Goal: Information Seeking & Learning: Find specific fact

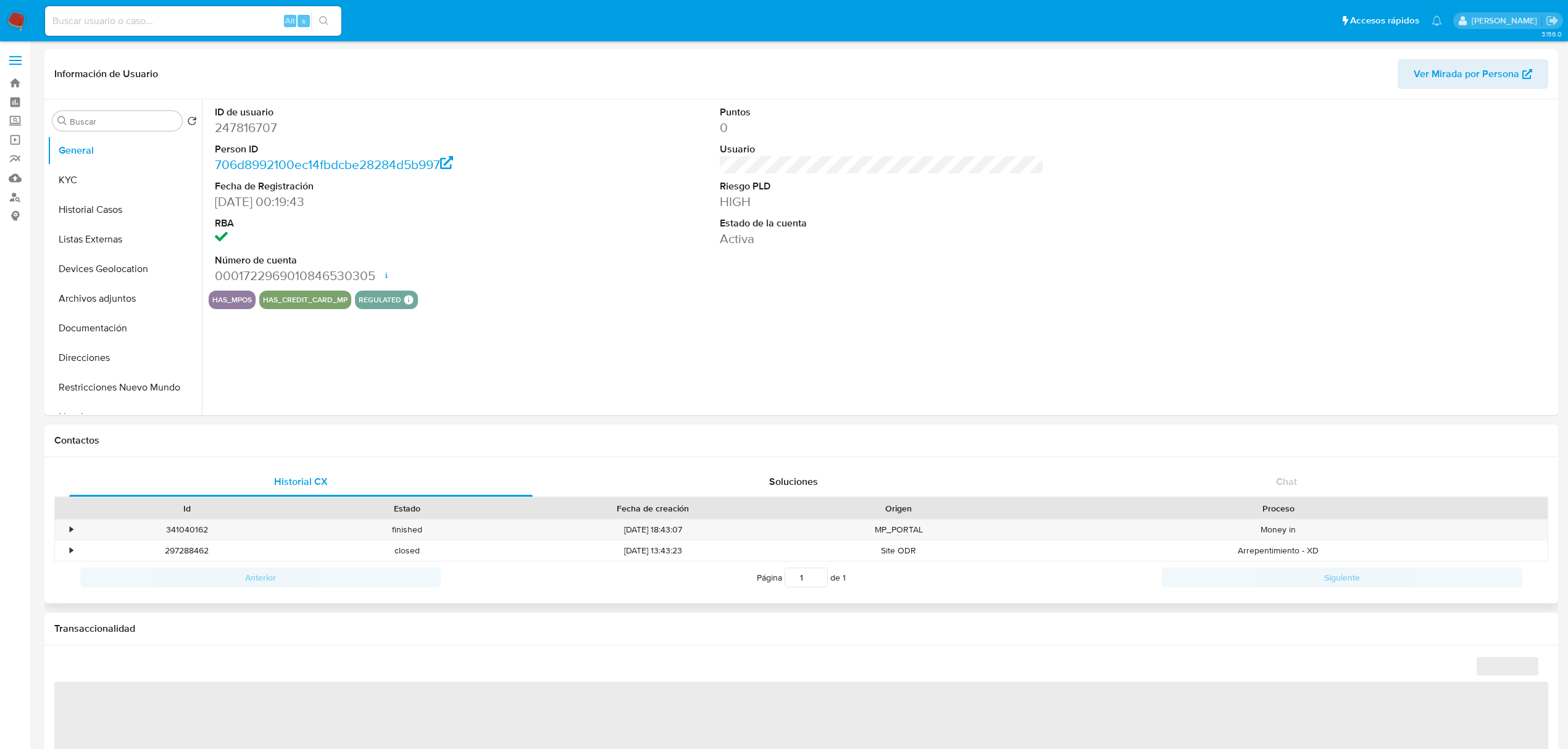
select select "10"
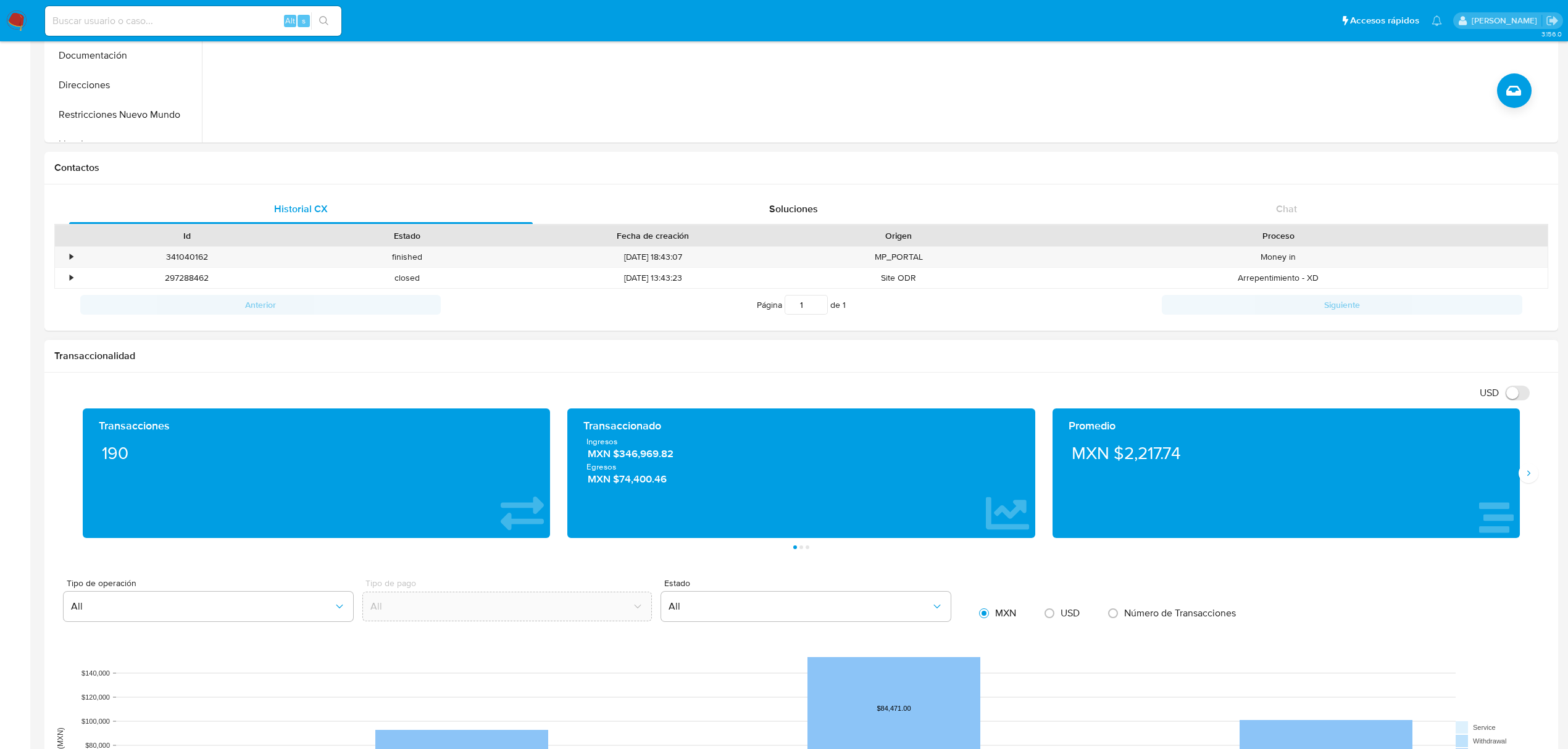
scroll to position [329, 0]
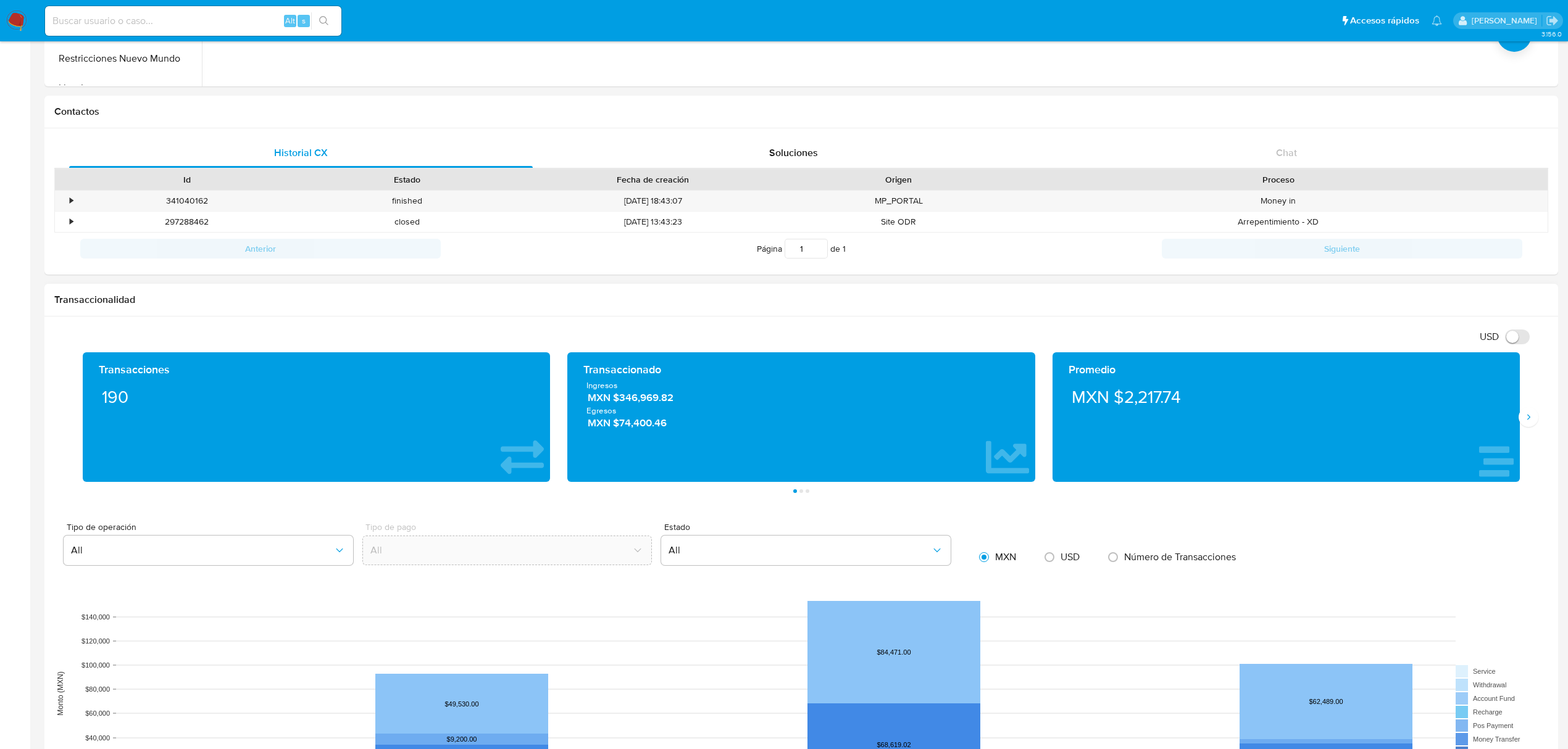
click at [1522, 438] on div "Promedio MXN $2,217.74" at bounding box center [1286, 417] width 484 height 130
click at [1522, 429] on div "Promedio MXN $2,217.74" at bounding box center [1286, 417] width 484 height 130
click at [1537, 427] on div "Transacciones 190 Transaccionado Ingresos MXN $346,969.82 Egresos MXN $74,400.4…" at bounding box center [801, 422] width 1494 height 140
click at [1524, 422] on icon "Siguiente" at bounding box center [1529, 417] width 10 height 10
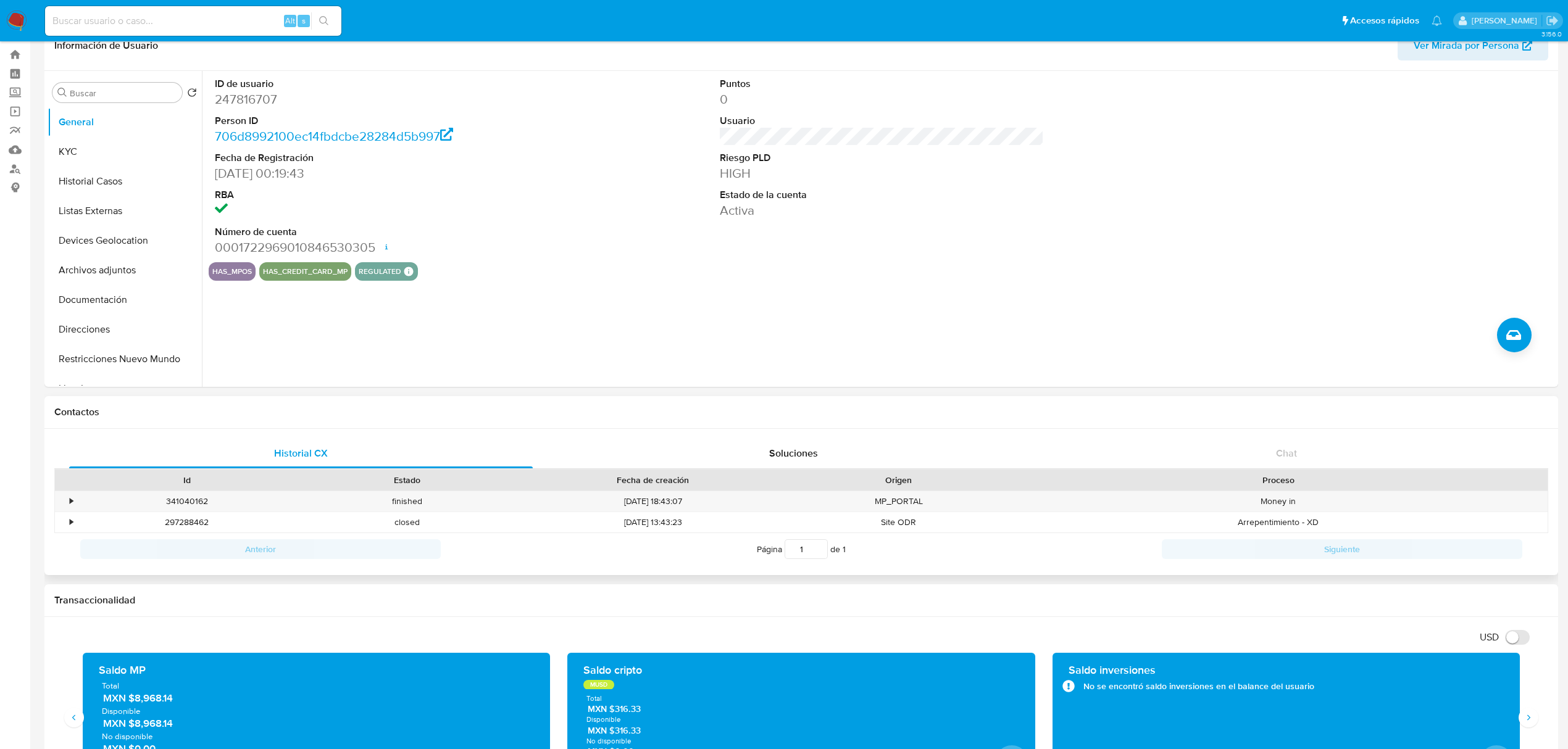
scroll to position [0, 0]
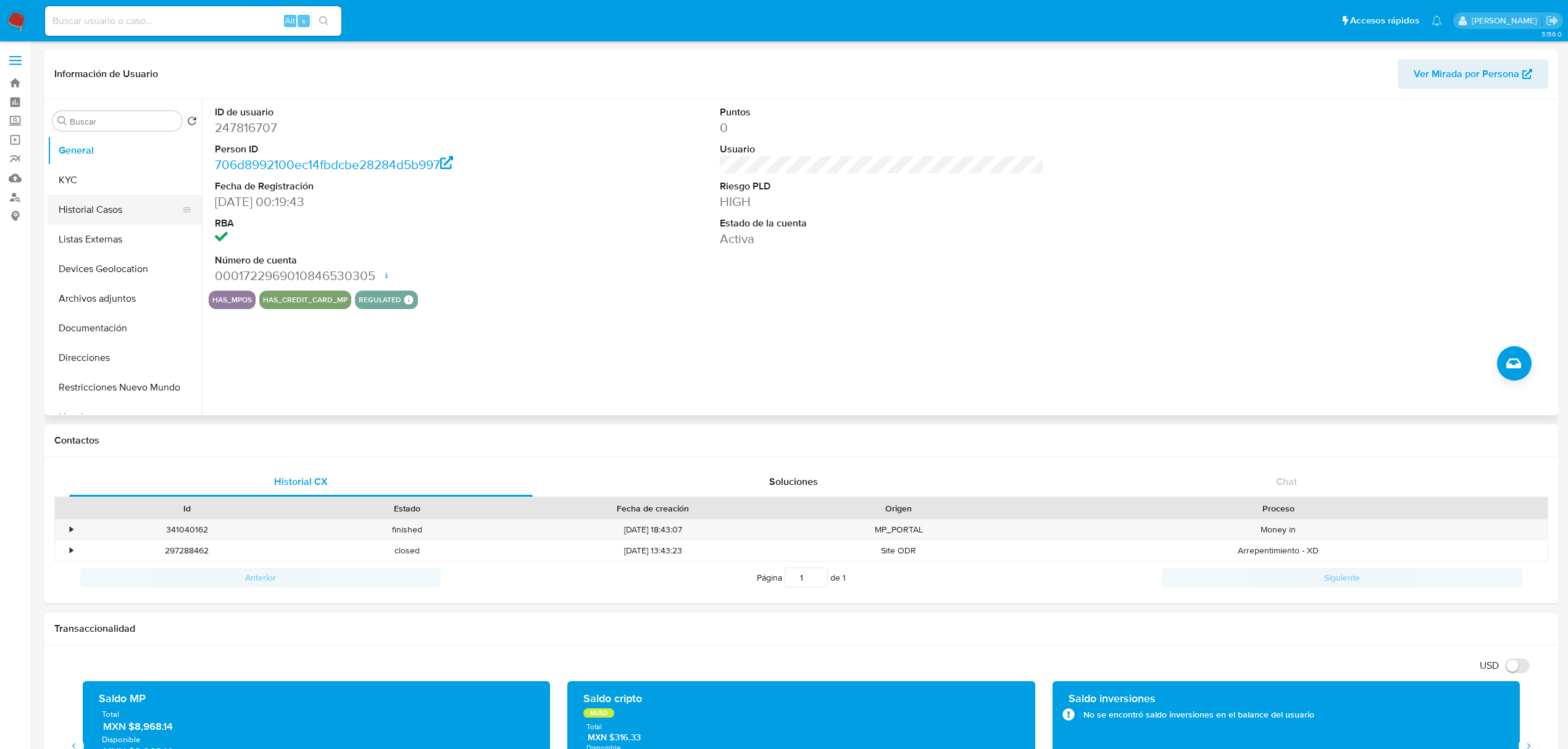
click at [107, 217] on button "Historial Casos" at bounding box center [119, 210] width 144 height 30
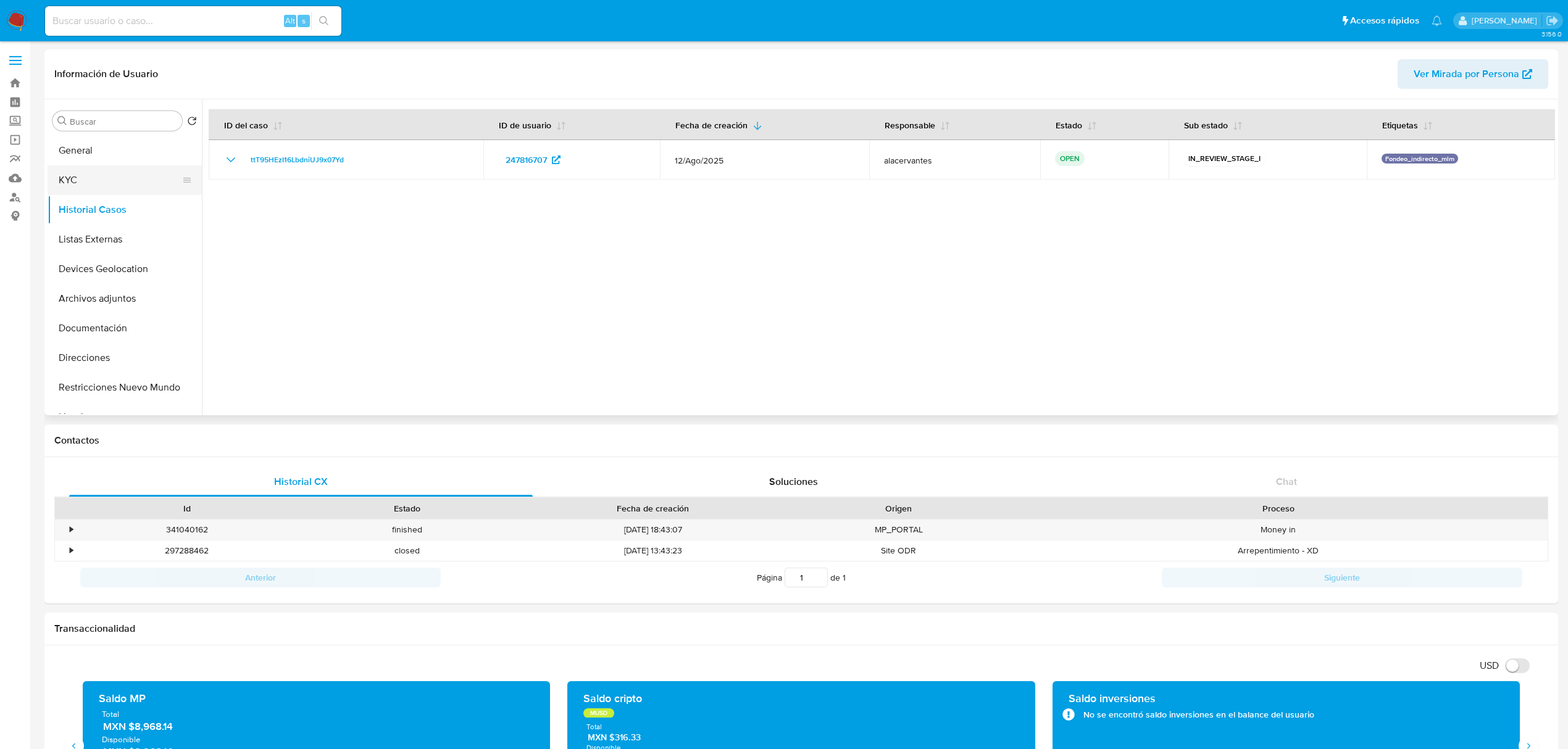
click at [102, 180] on button "KYC" at bounding box center [119, 180] width 144 height 30
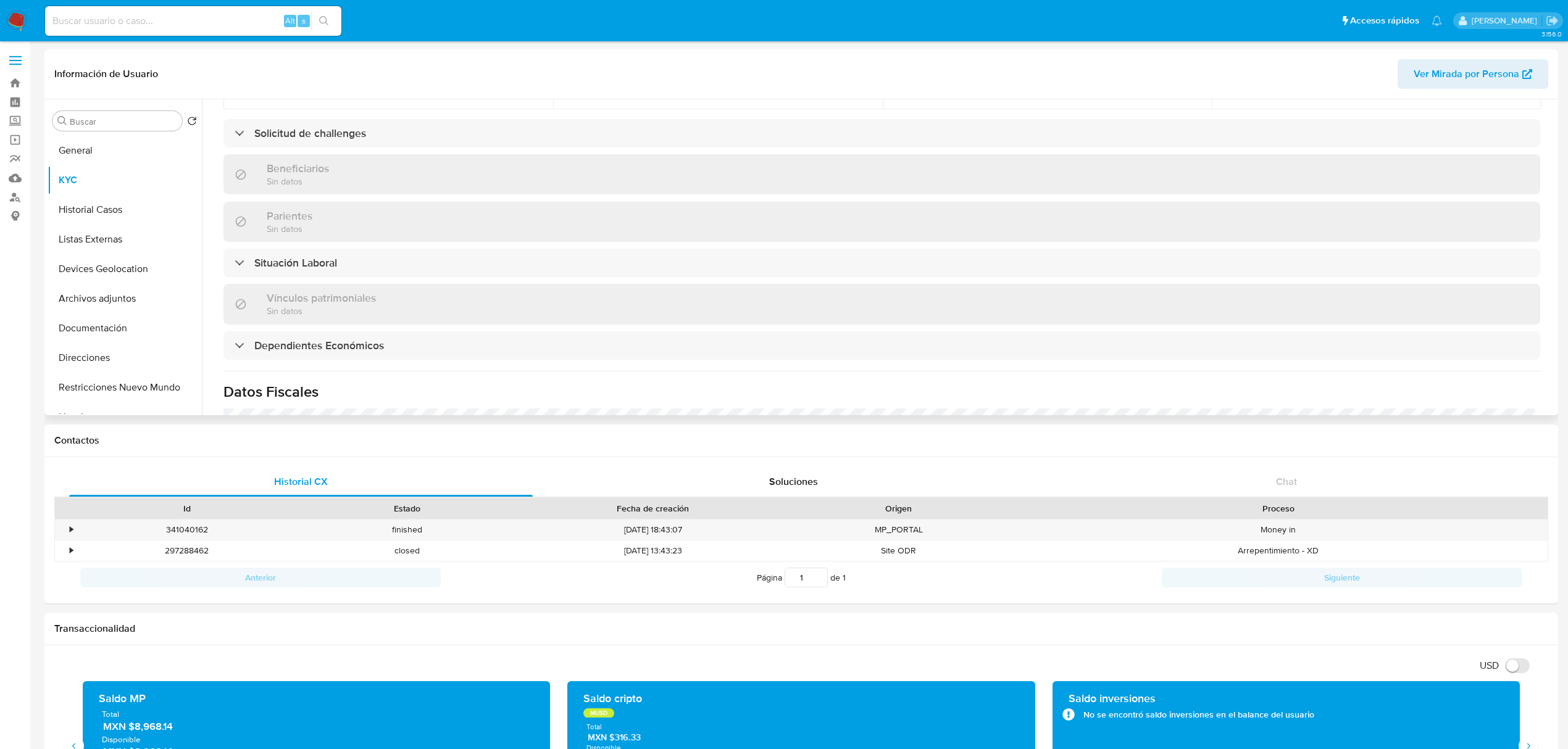
scroll to position [739, 0]
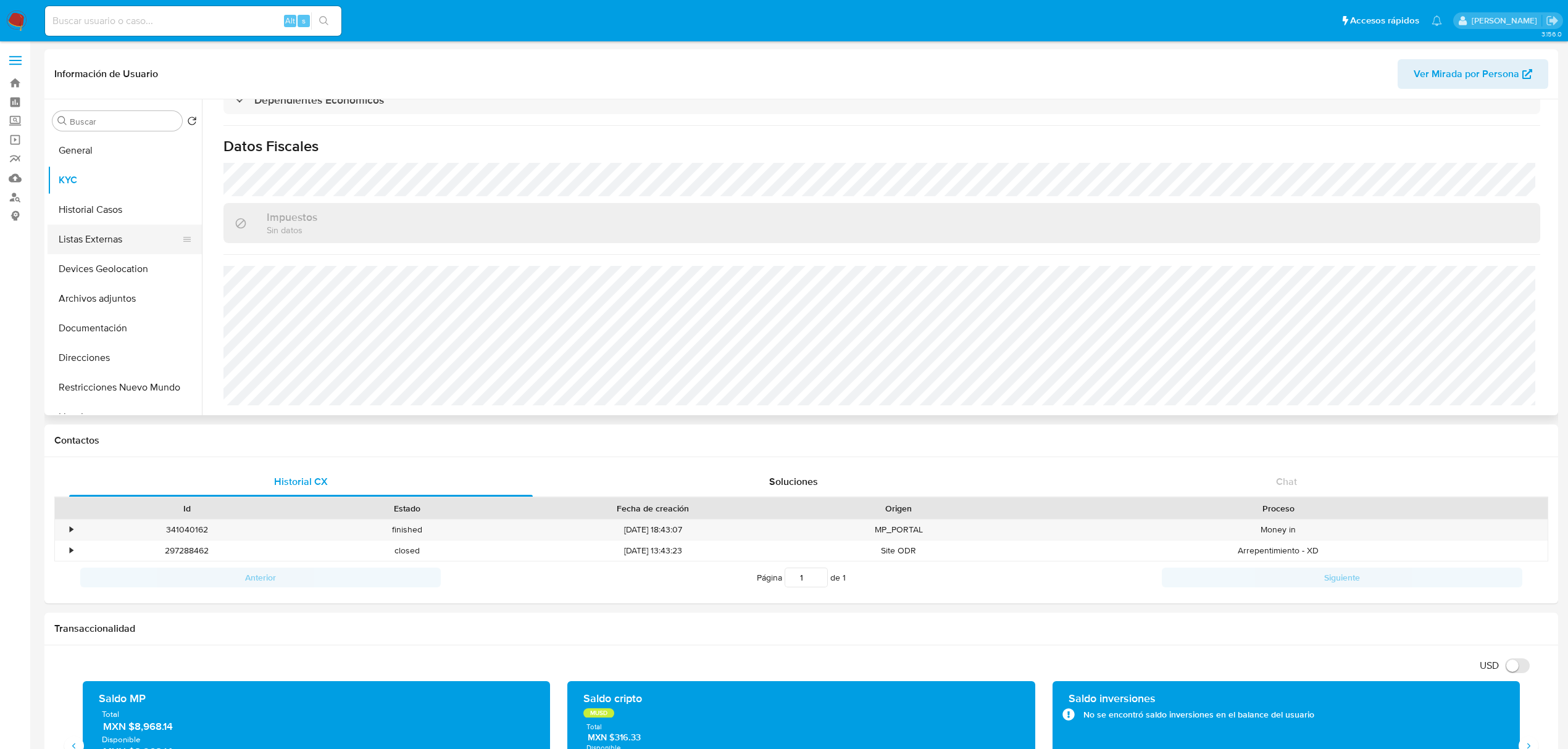
click at [59, 245] on button "Listas Externas" at bounding box center [119, 239] width 144 height 30
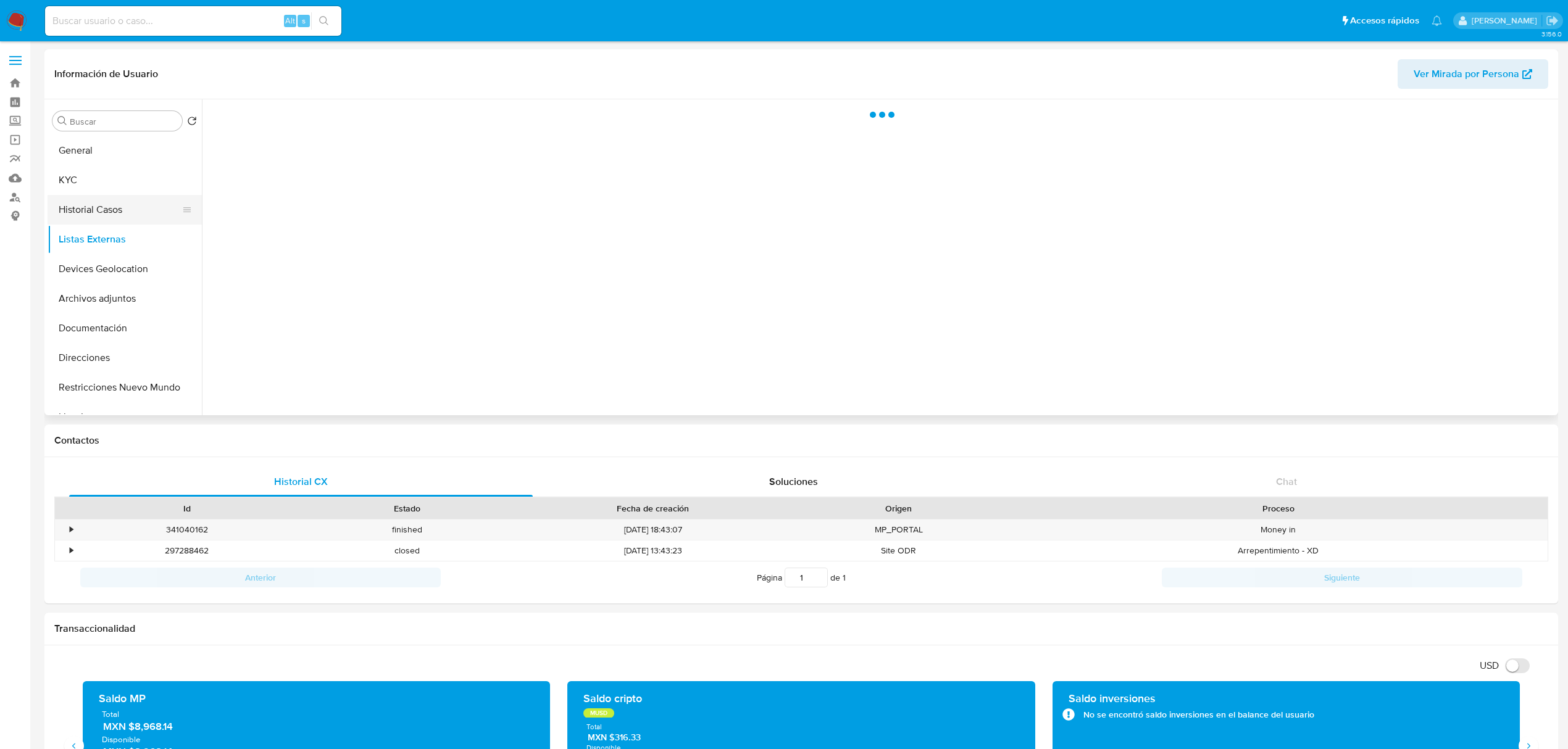
click at [69, 210] on button "Historial Casos" at bounding box center [119, 210] width 144 height 30
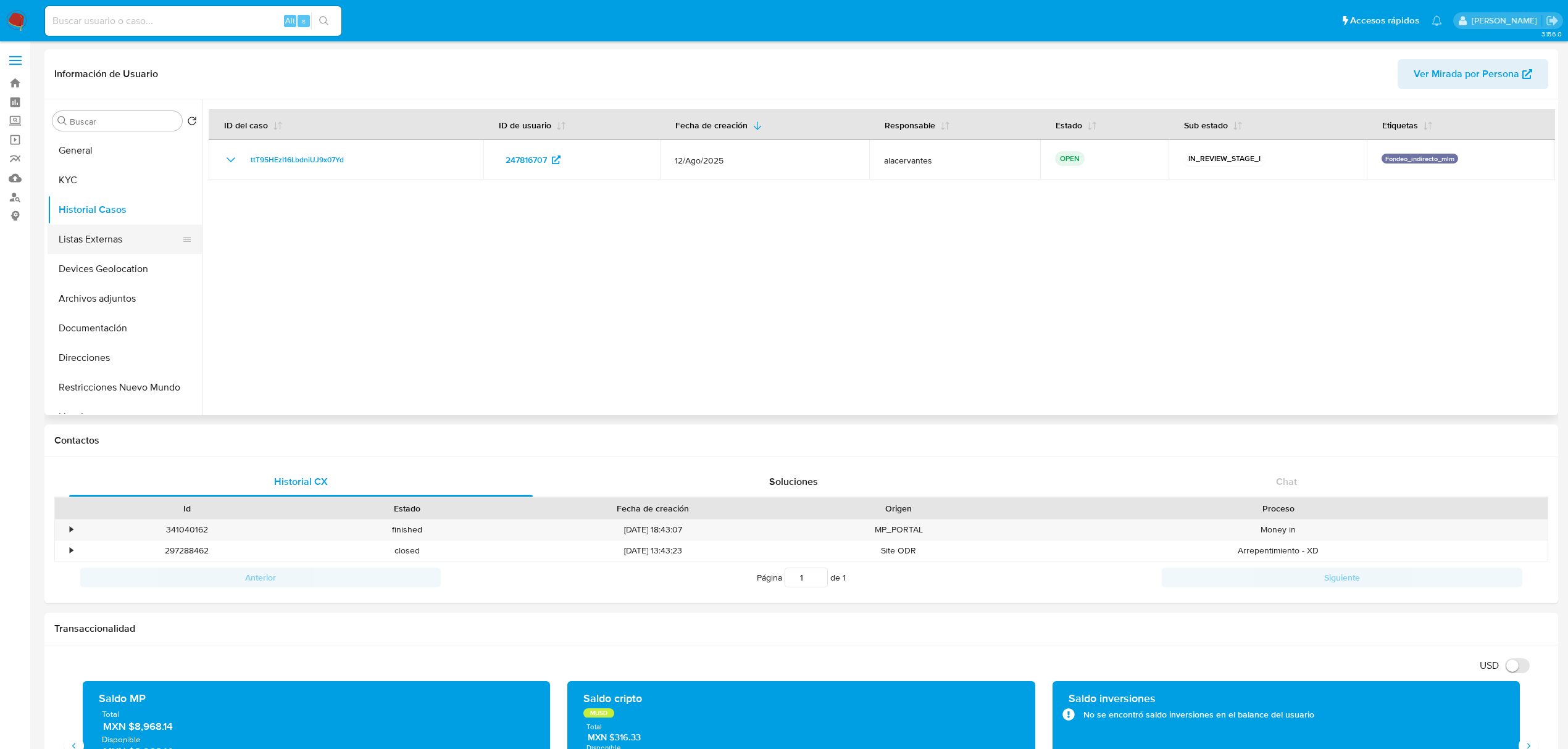
click at [80, 246] on button "Listas Externas" at bounding box center [119, 239] width 144 height 30
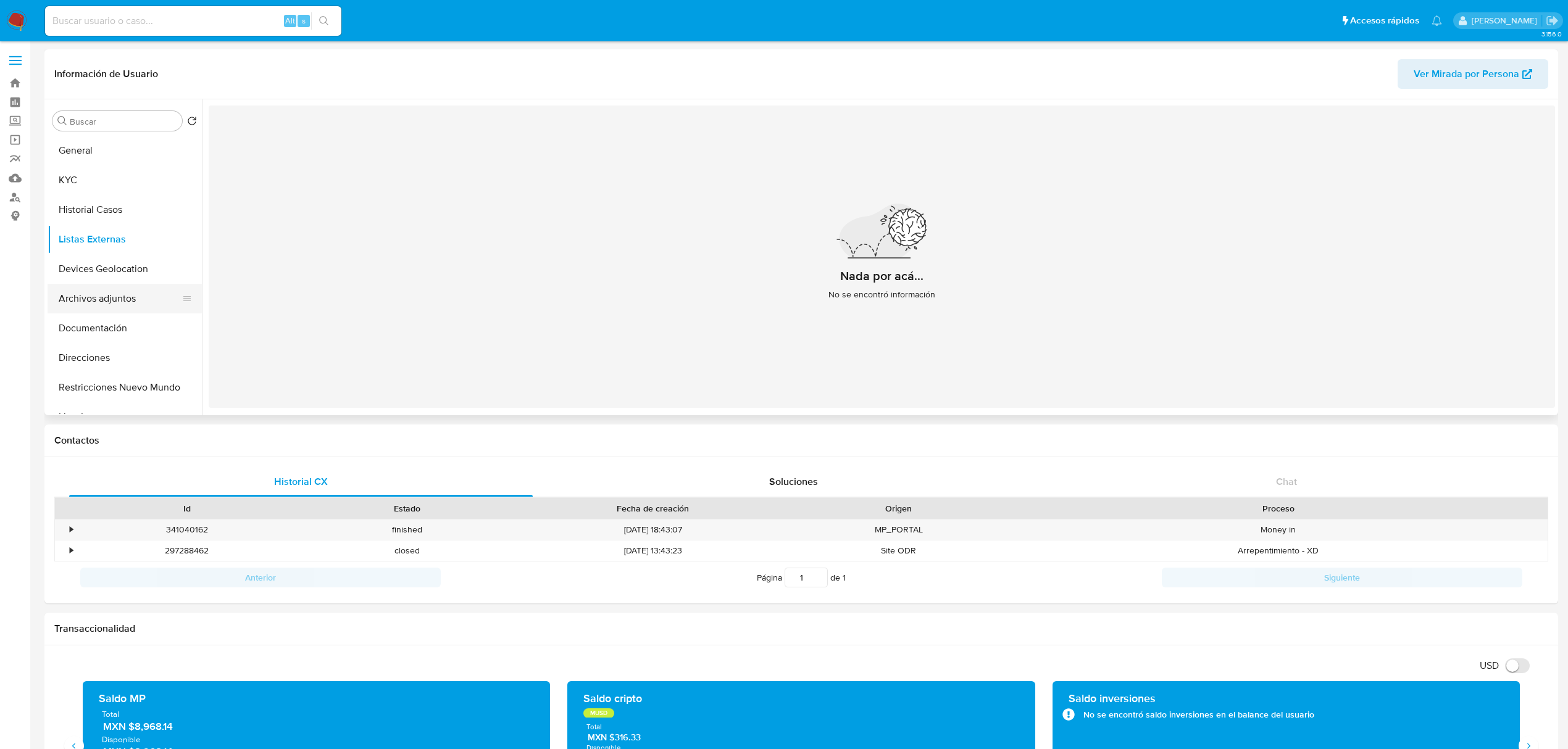
click at [94, 284] on button "Archivos adjuntos" at bounding box center [119, 299] width 144 height 30
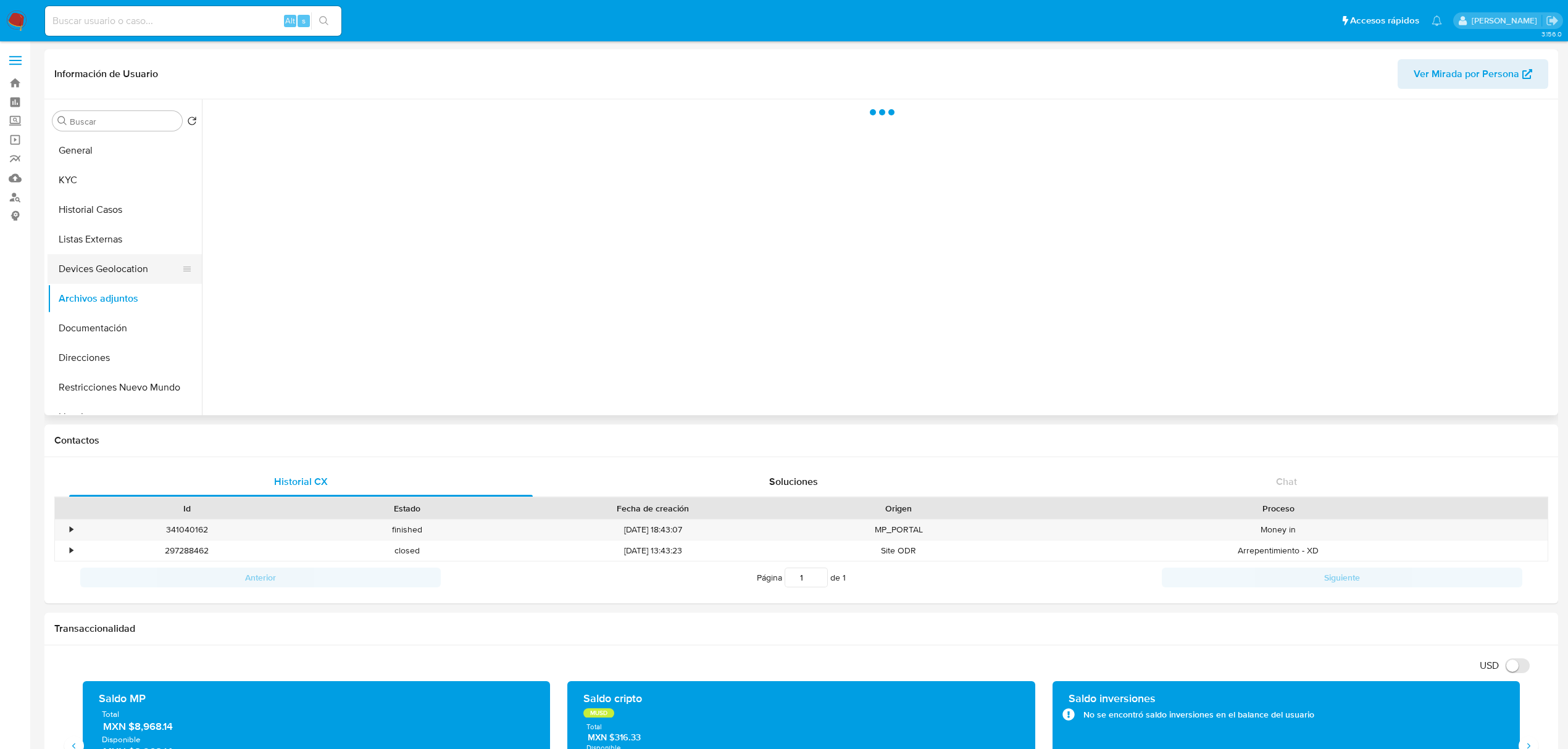
click at [89, 272] on button "Devices Geolocation" at bounding box center [119, 269] width 144 height 30
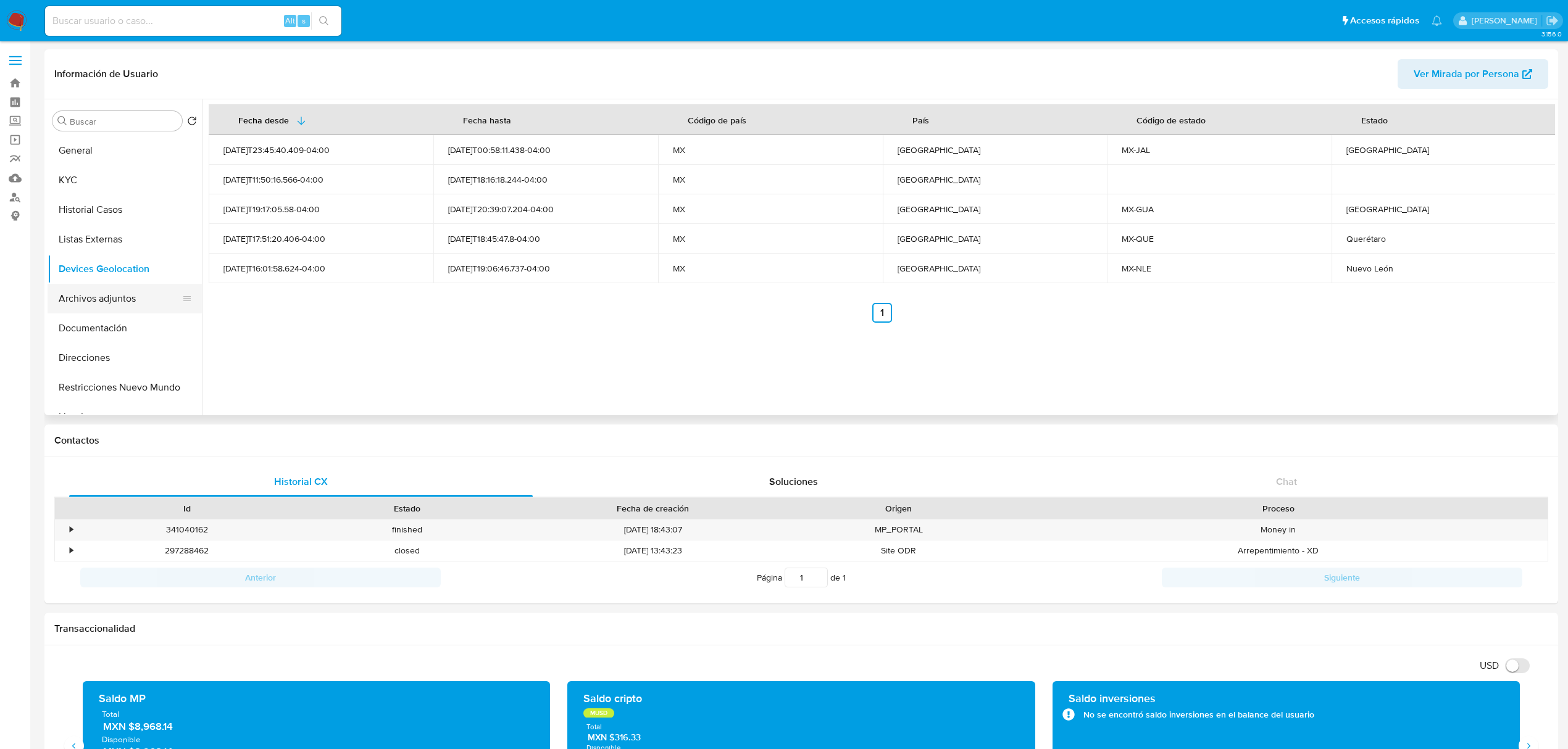
click at [131, 305] on button "Archivos adjuntos" at bounding box center [119, 299] width 144 height 30
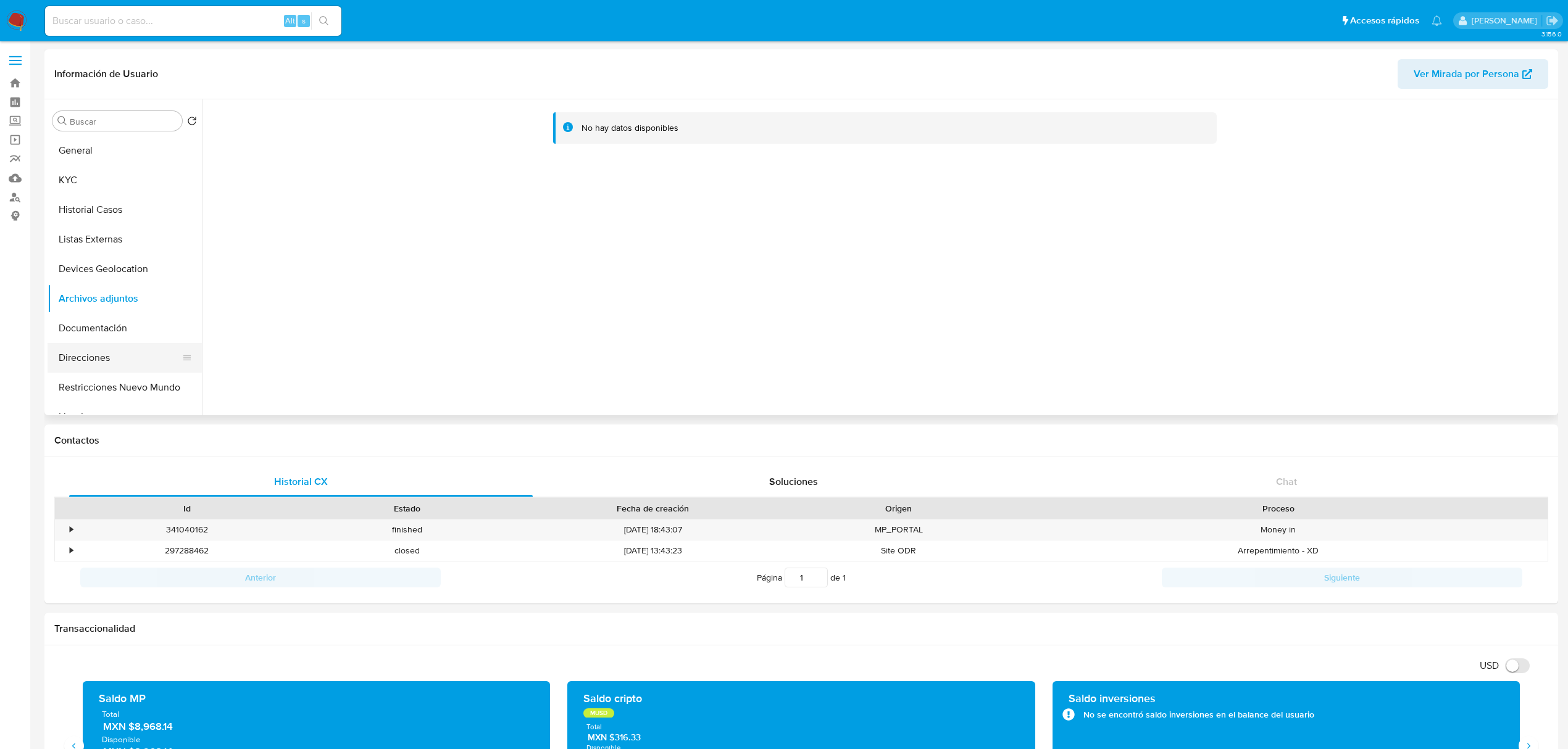
drag, startPoint x: 92, startPoint y: 343, endPoint x: 83, endPoint y: 344, distance: 9.1
click at [83, 344] on button "Direcciones" at bounding box center [119, 358] width 144 height 30
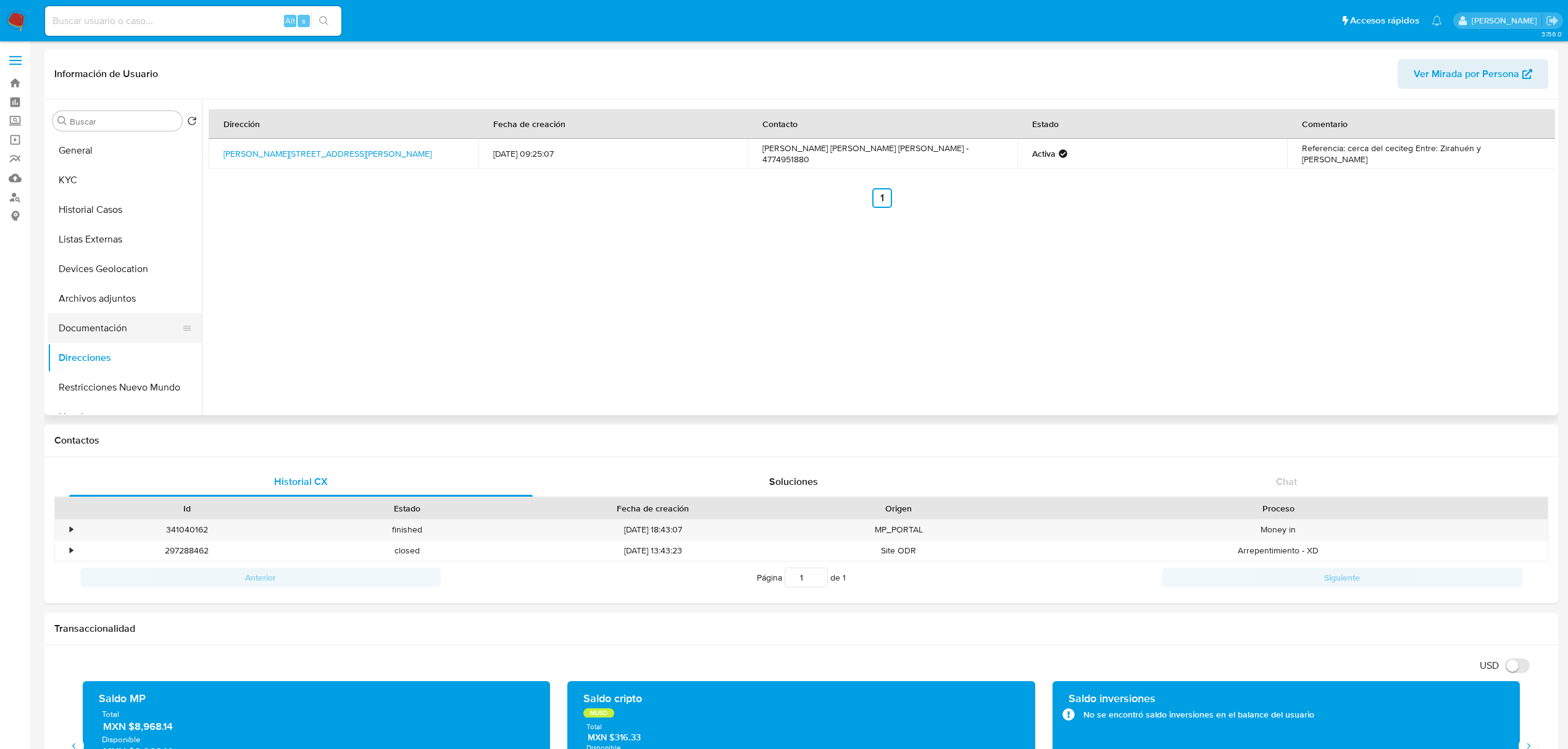
click at [85, 332] on button "Documentación" at bounding box center [119, 328] width 144 height 30
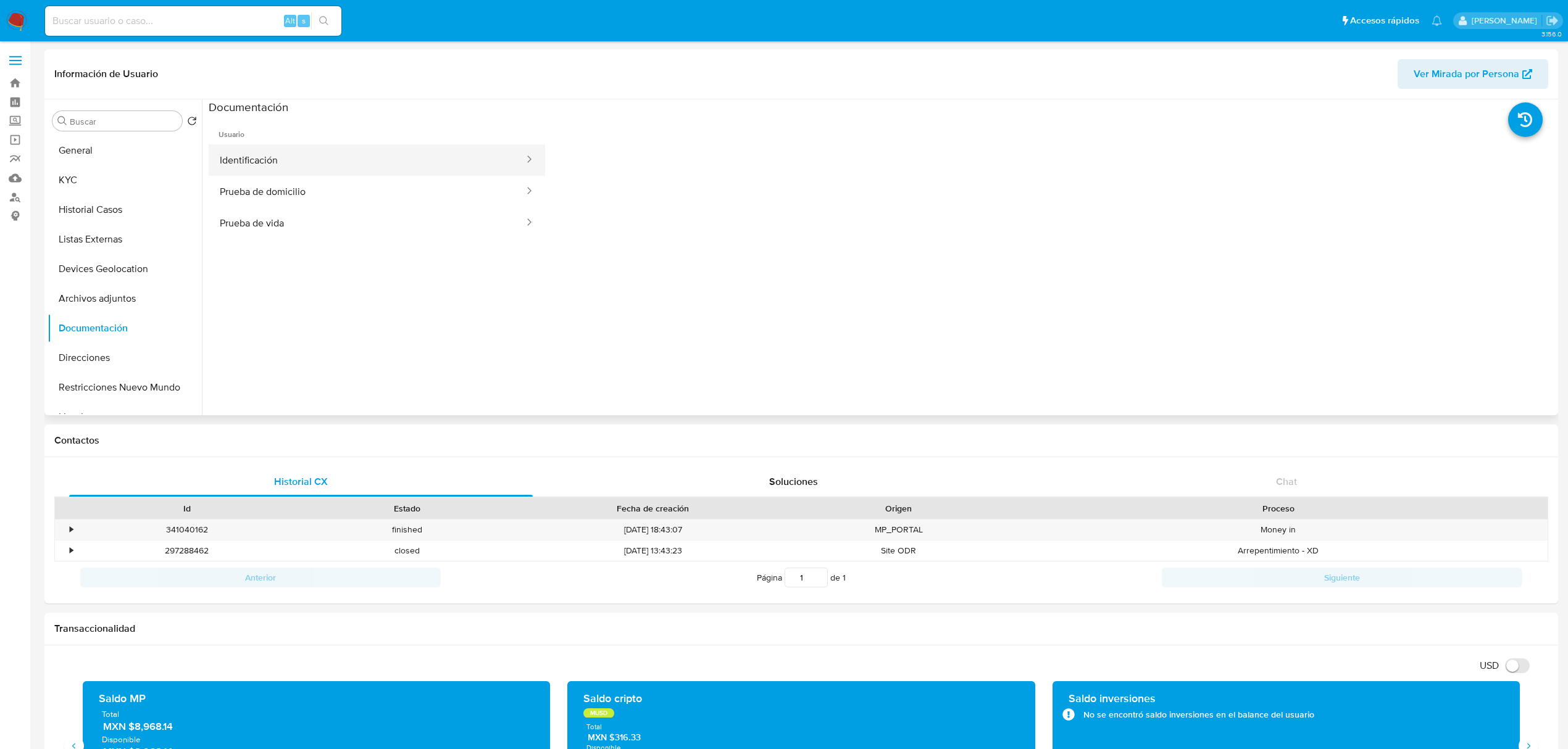
click at [427, 156] on button "Identificación" at bounding box center [367, 160] width 317 height 32
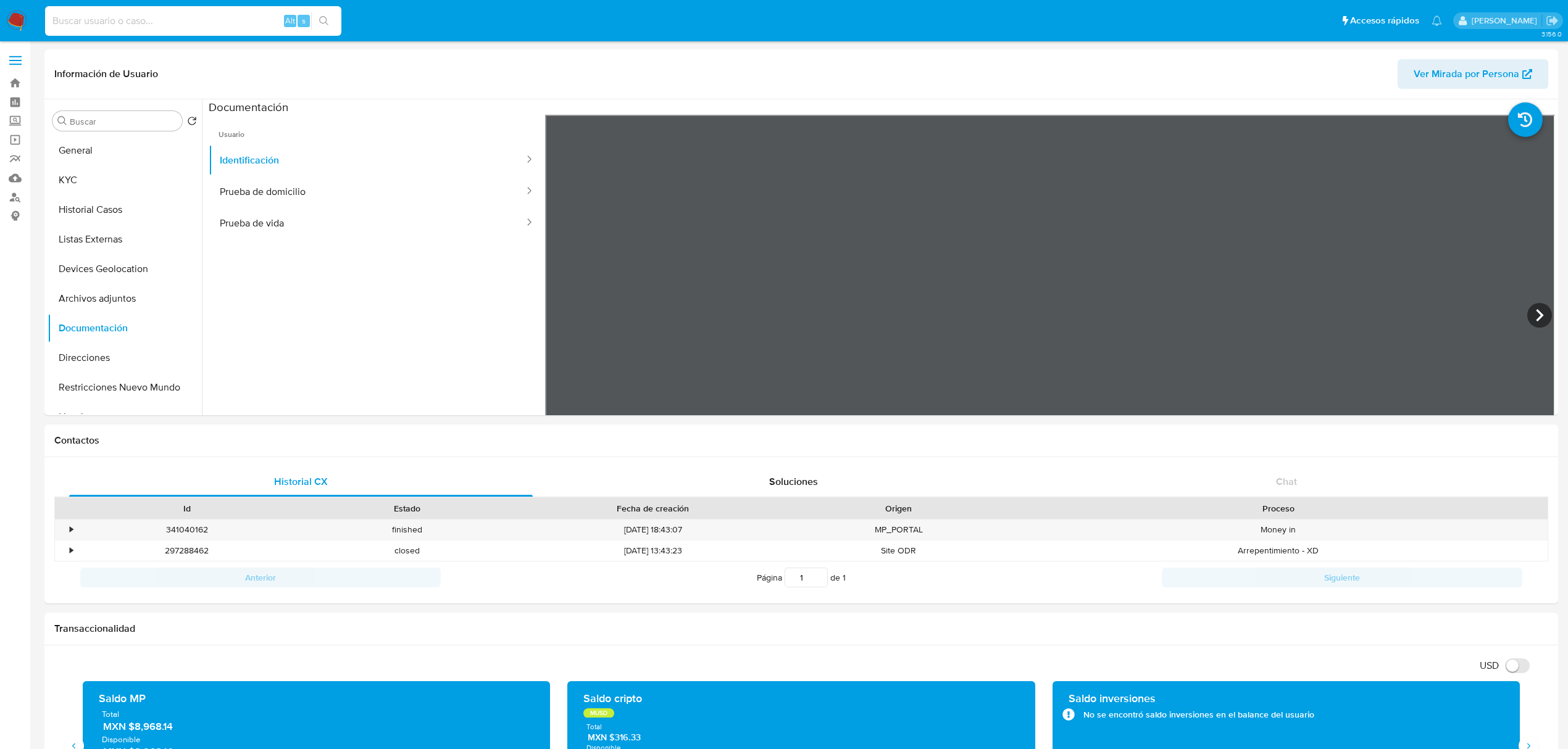
click at [96, 18] on input at bounding box center [193, 20] width 296 height 16
paste input "1705887854"
type input "1705887854"
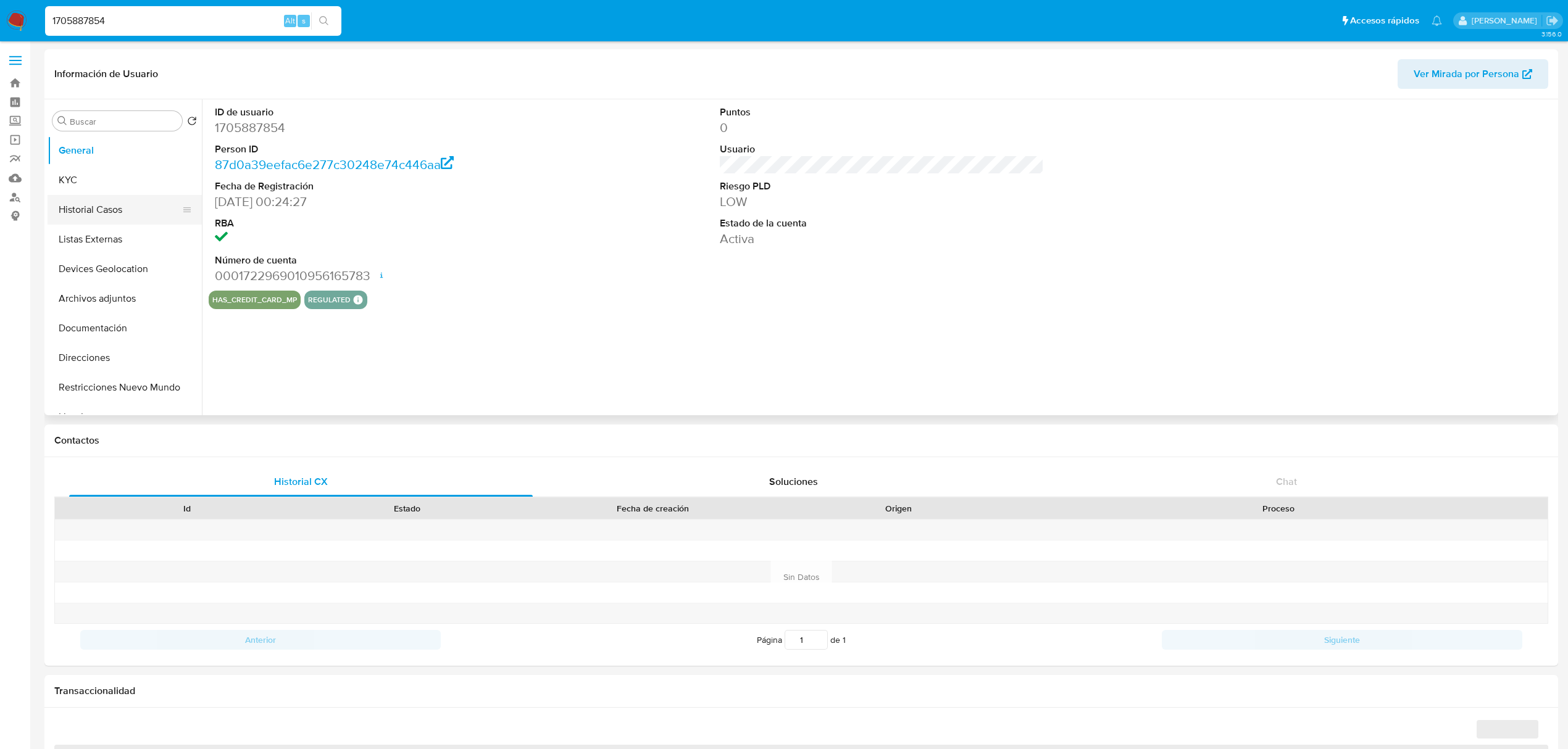
select select "10"
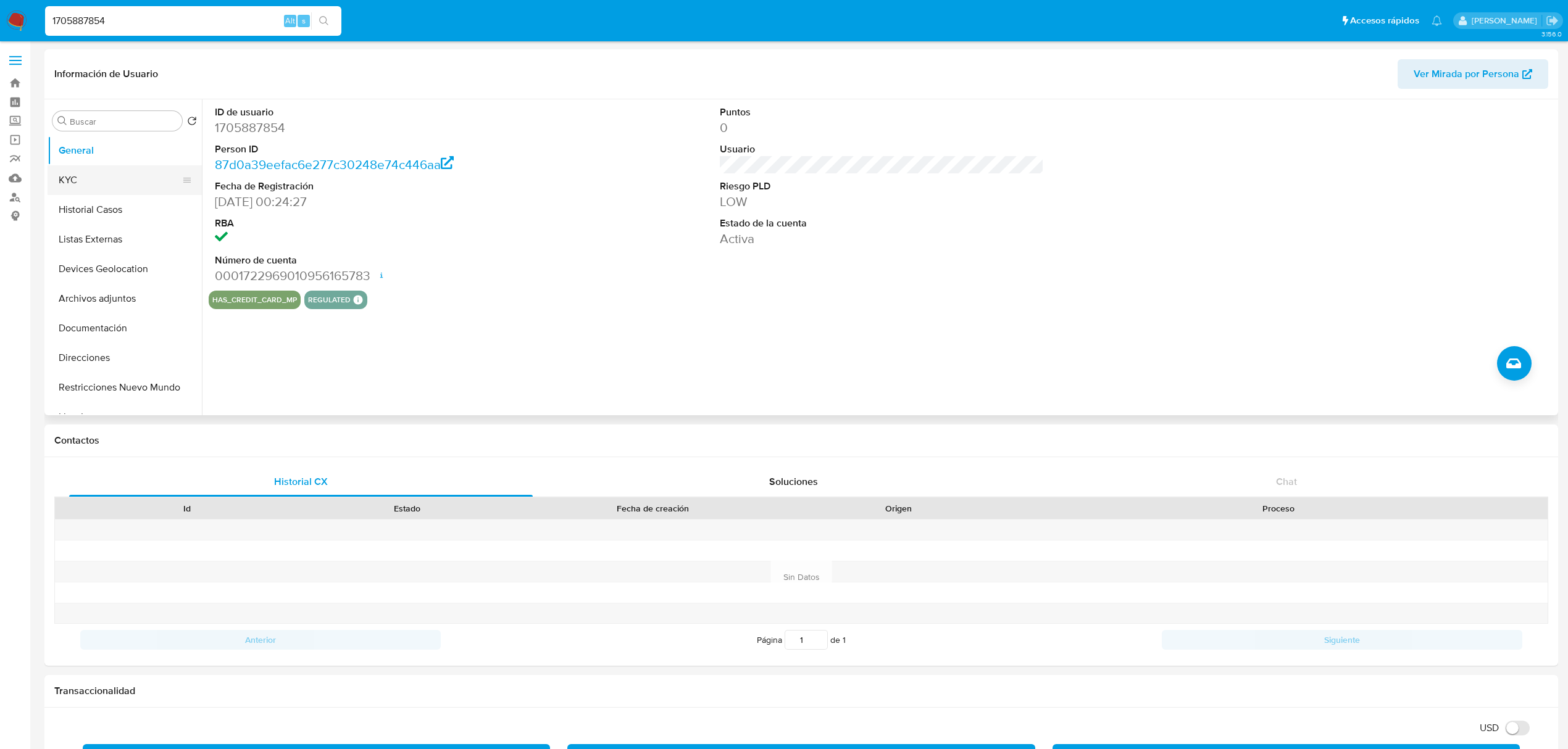
click at [97, 183] on button "KYC" at bounding box center [119, 180] width 144 height 30
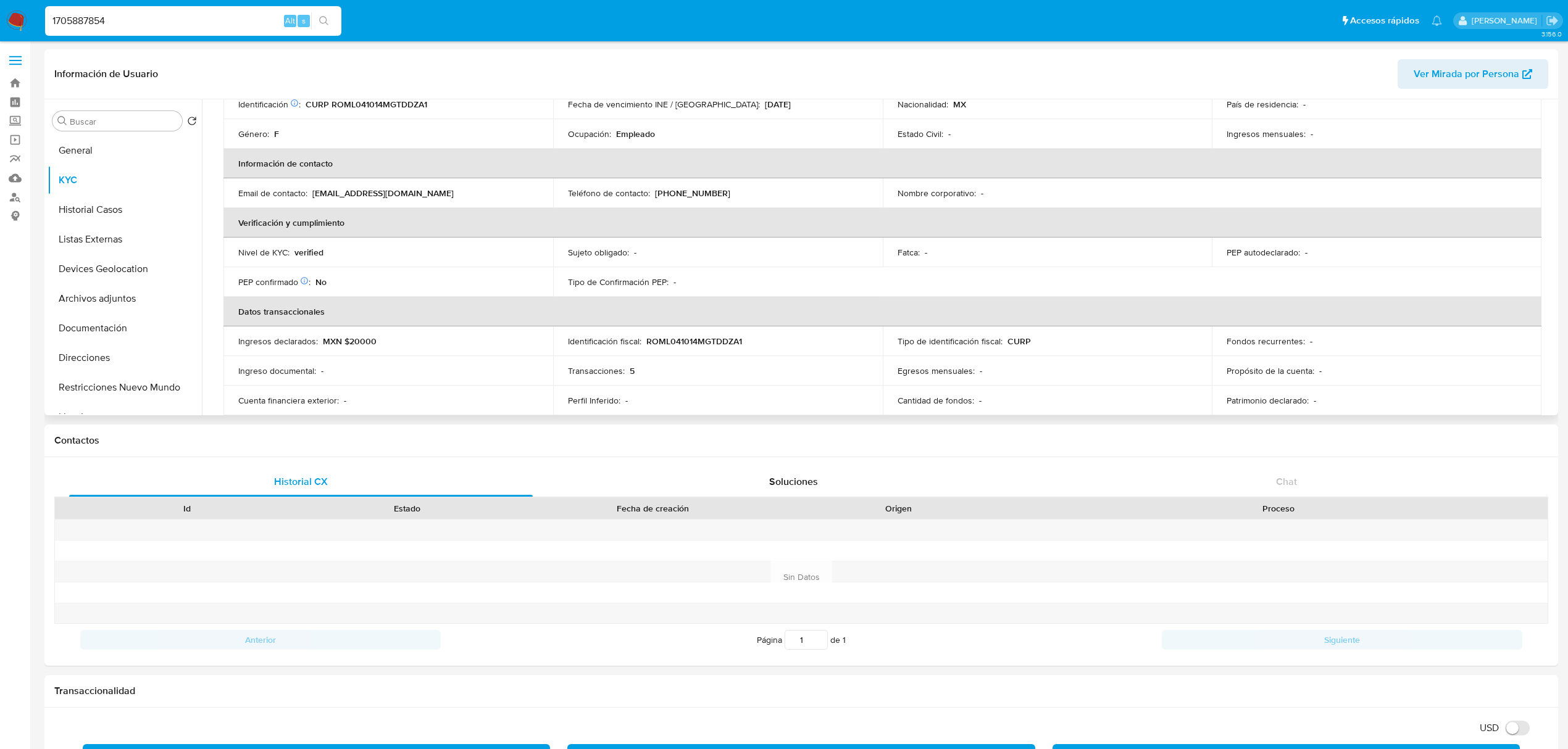
scroll to position [23, 0]
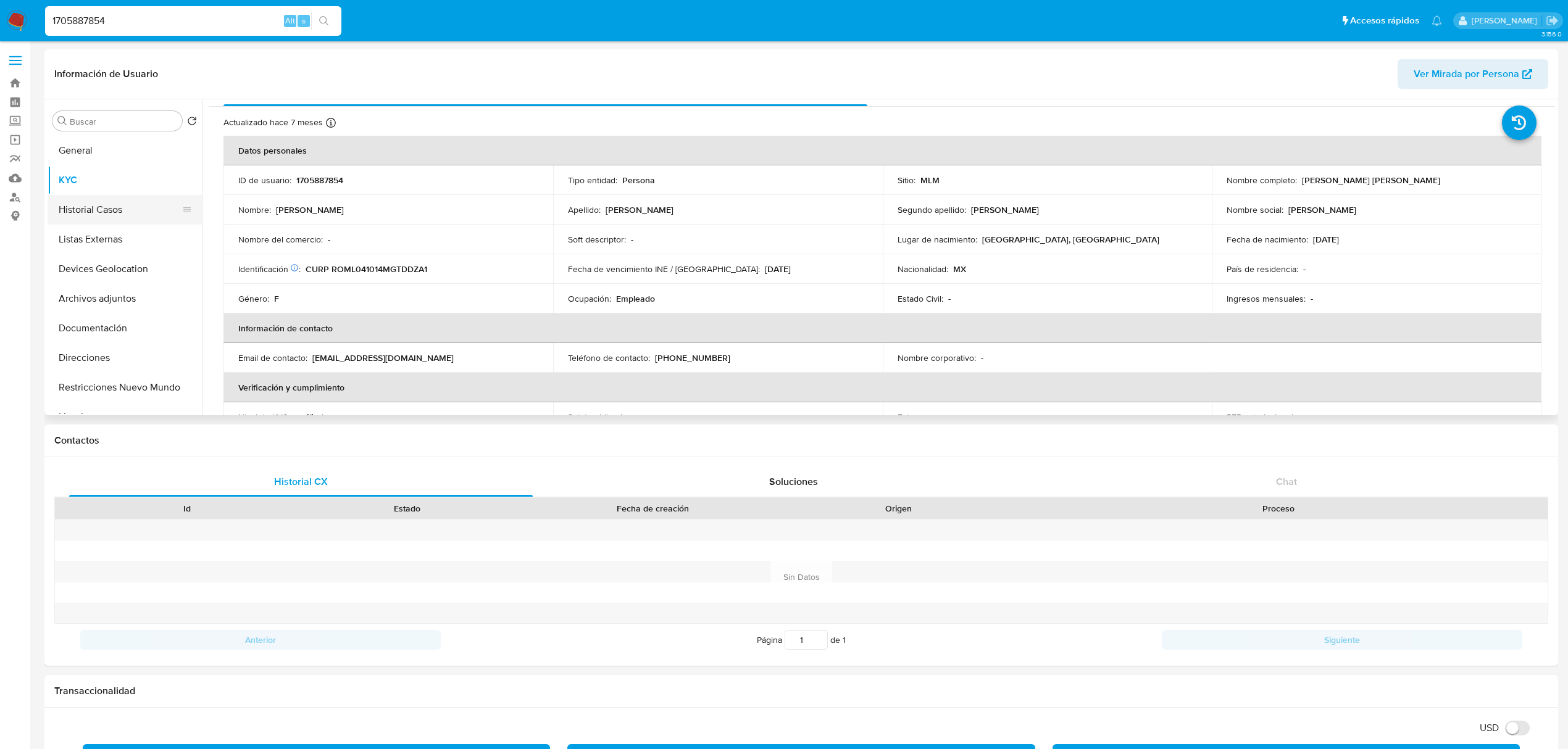
click at [118, 216] on button "Historial Casos" at bounding box center [119, 210] width 144 height 30
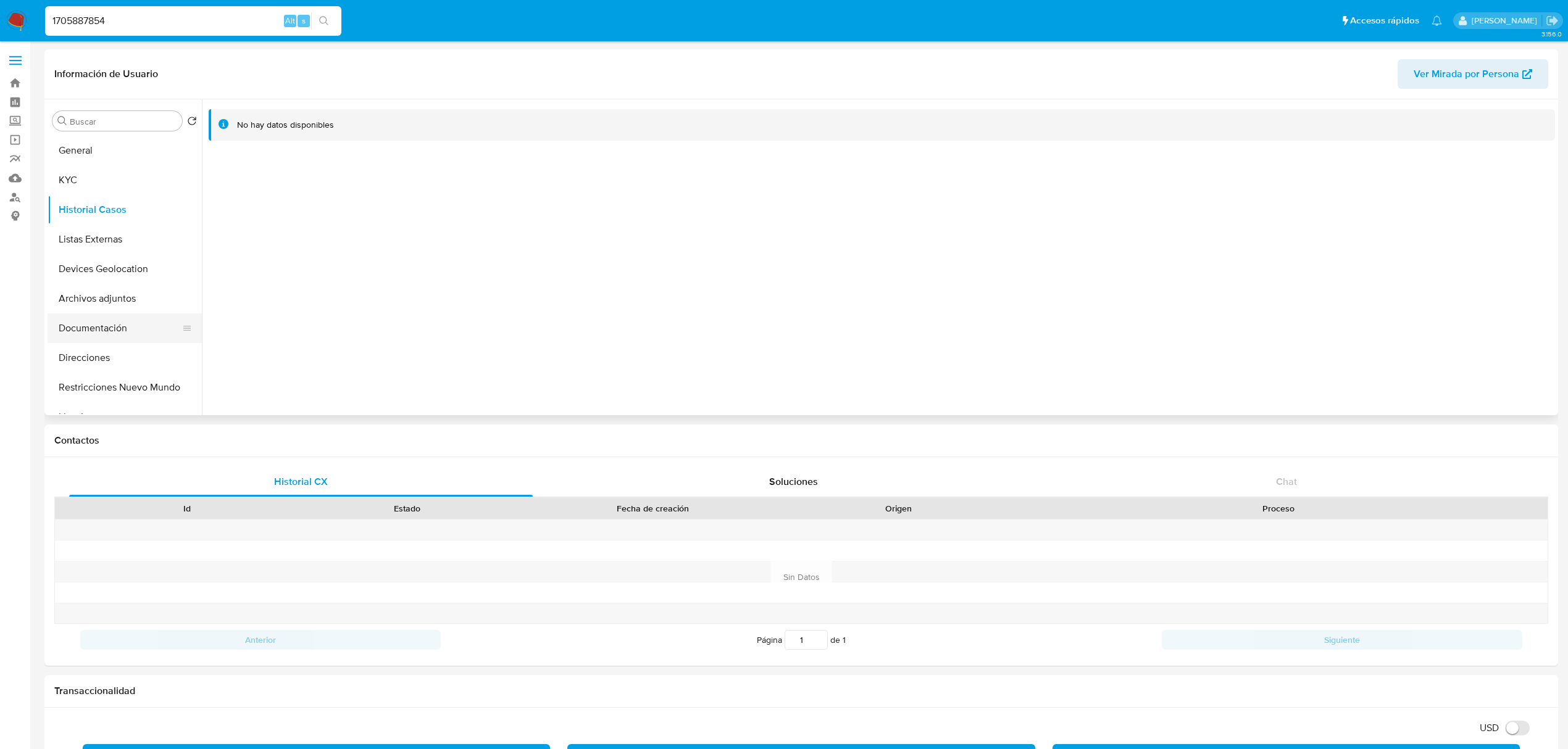
click at [110, 319] on button "Documentación" at bounding box center [119, 328] width 144 height 30
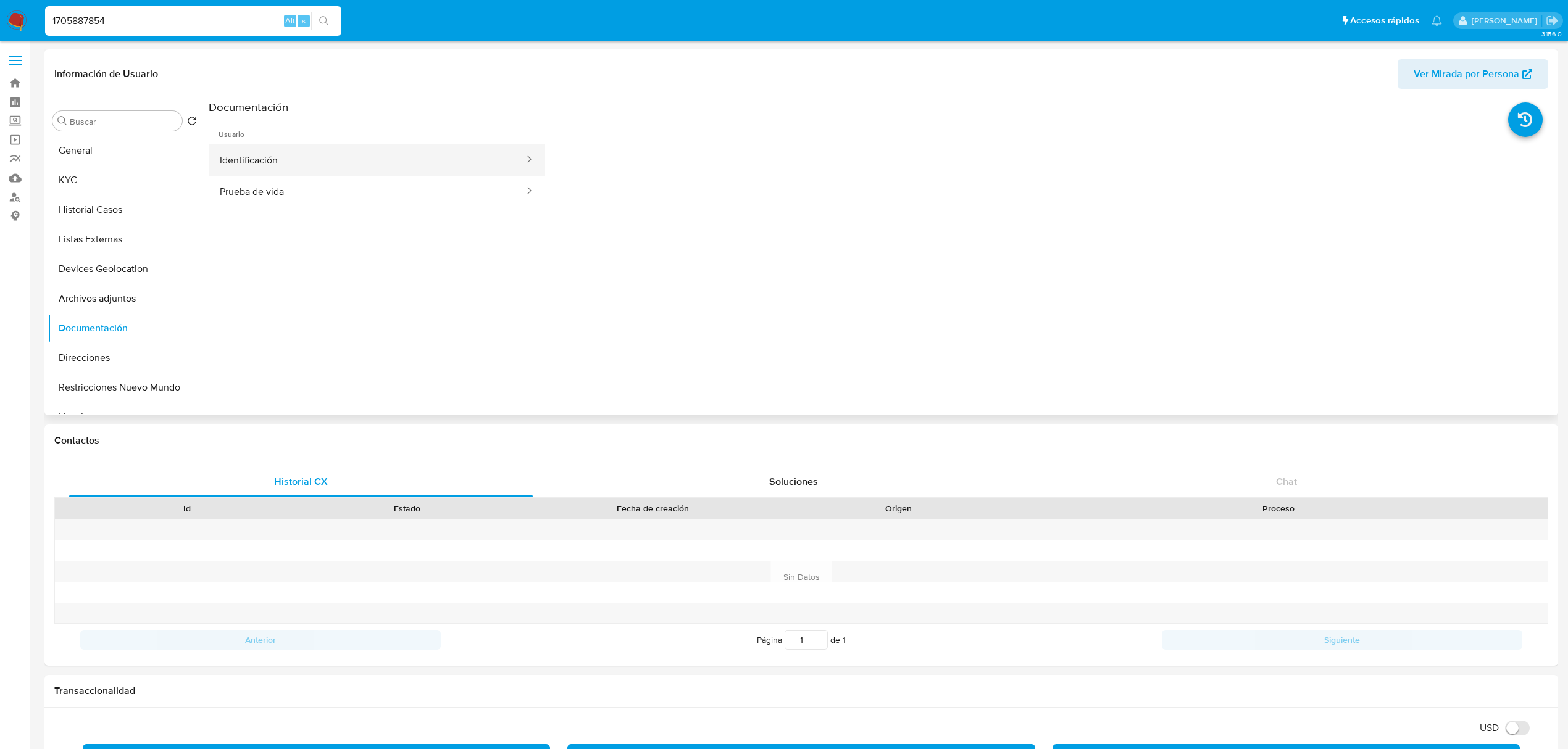
click at [339, 161] on button "Identificación" at bounding box center [367, 160] width 317 height 32
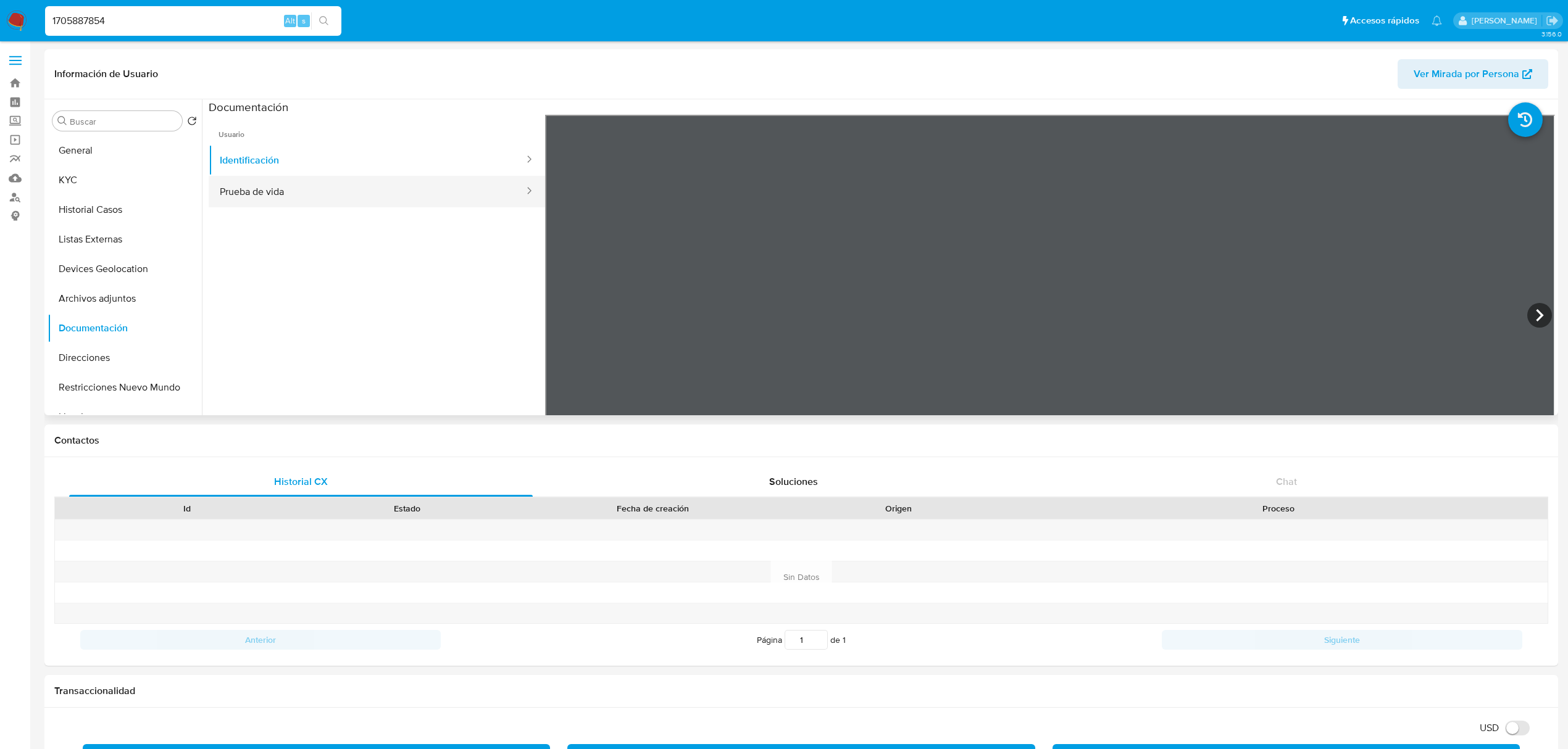
click at [269, 193] on button "Prueba de vida" at bounding box center [367, 192] width 317 height 32
click at [78, 24] on input "1705887854" at bounding box center [193, 20] width 296 height 16
drag, startPoint x: 78, startPoint y: 24, endPoint x: 71, endPoint y: 36, distance: 13.9
click at [78, 24] on input "1705887854" at bounding box center [193, 20] width 296 height 16
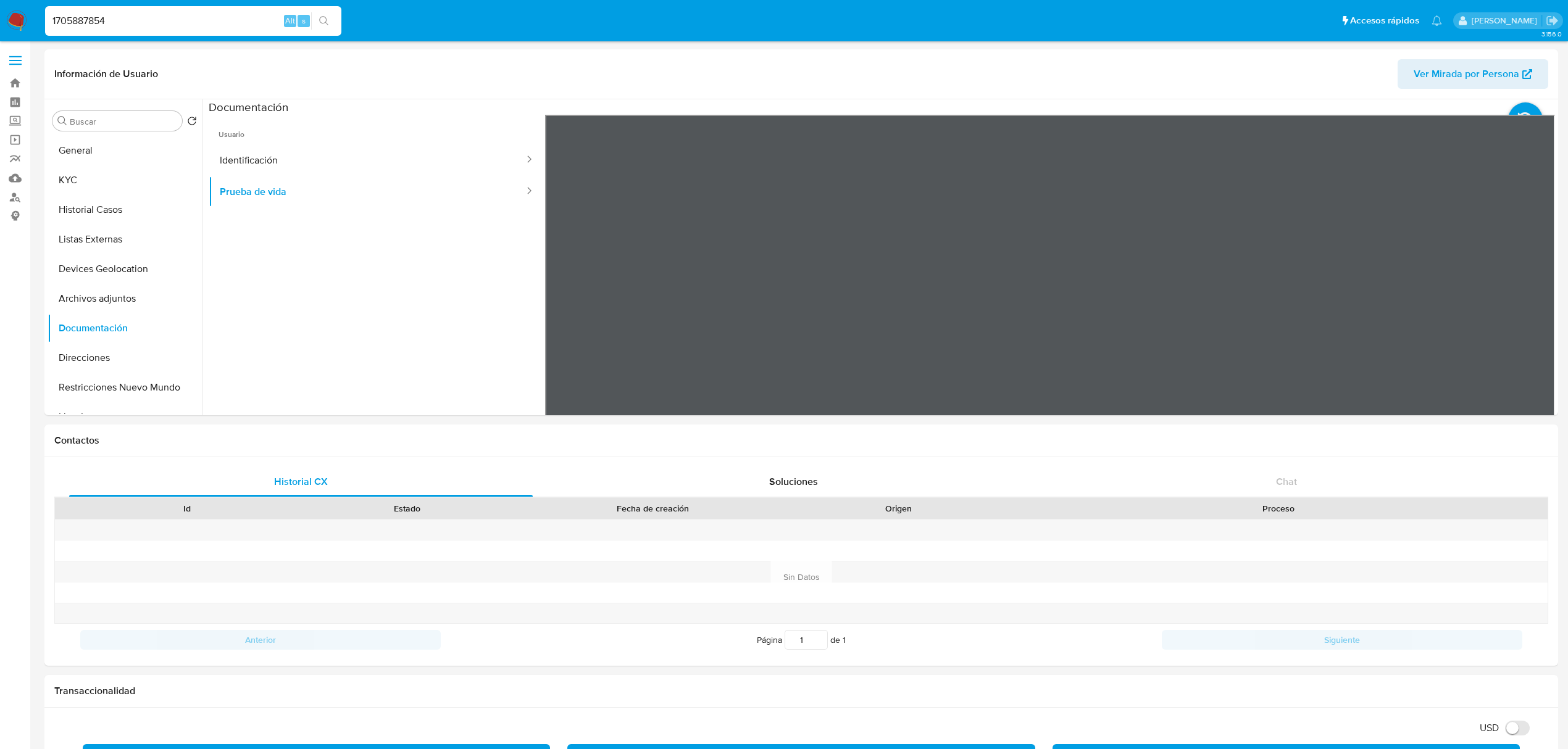
paste input "453972511"
type input "453972511"
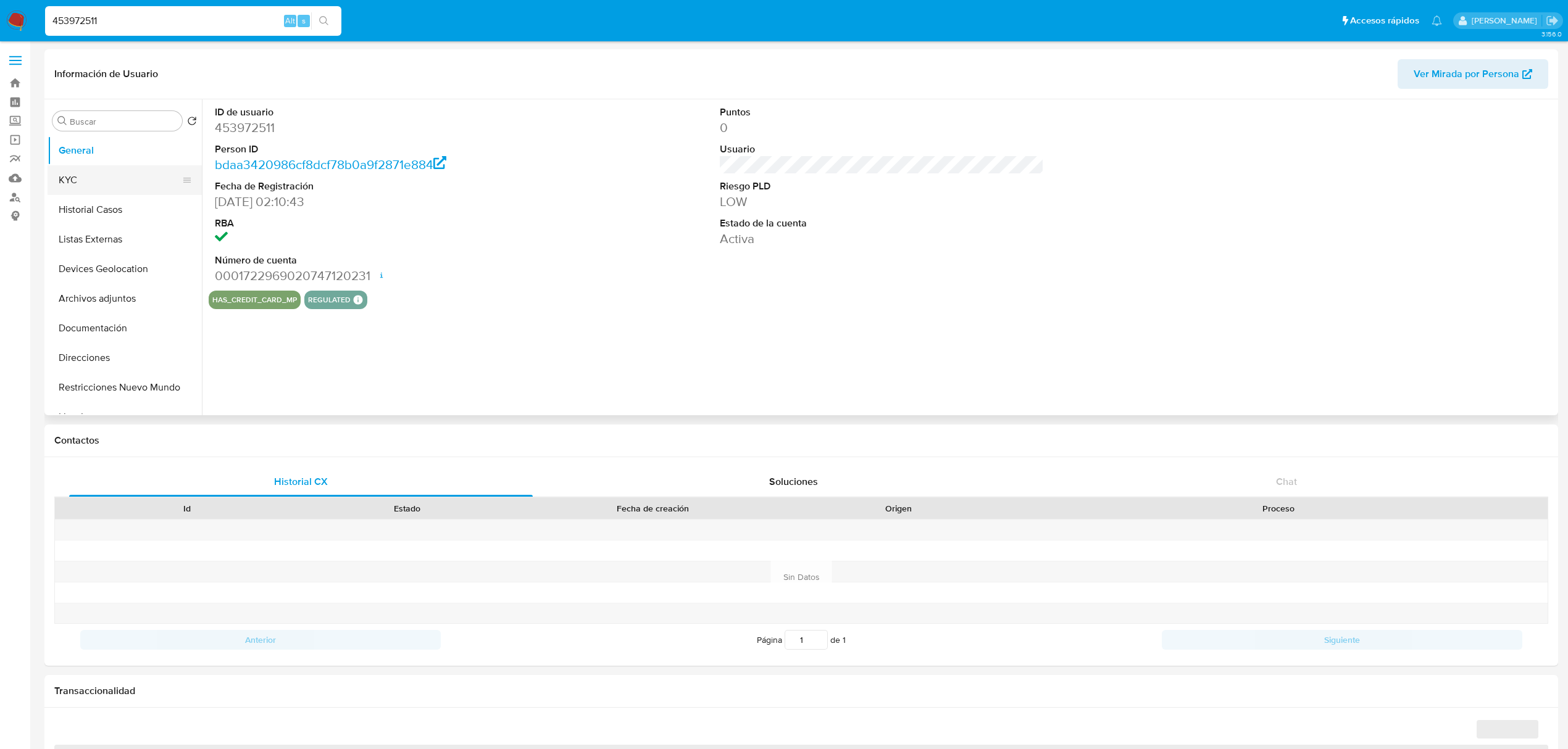
click at [122, 174] on button "KYC" at bounding box center [119, 180] width 144 height 30
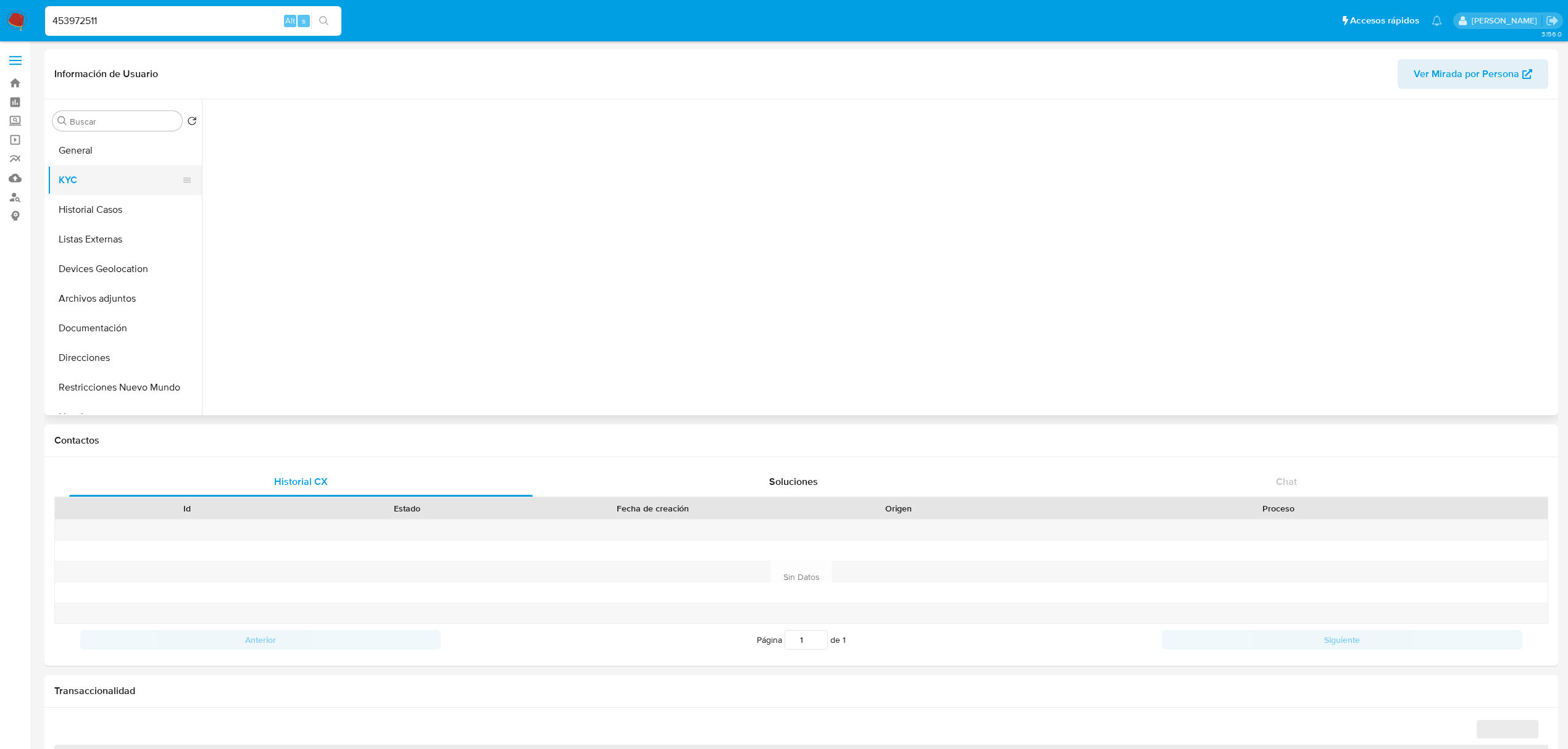
select select "10"
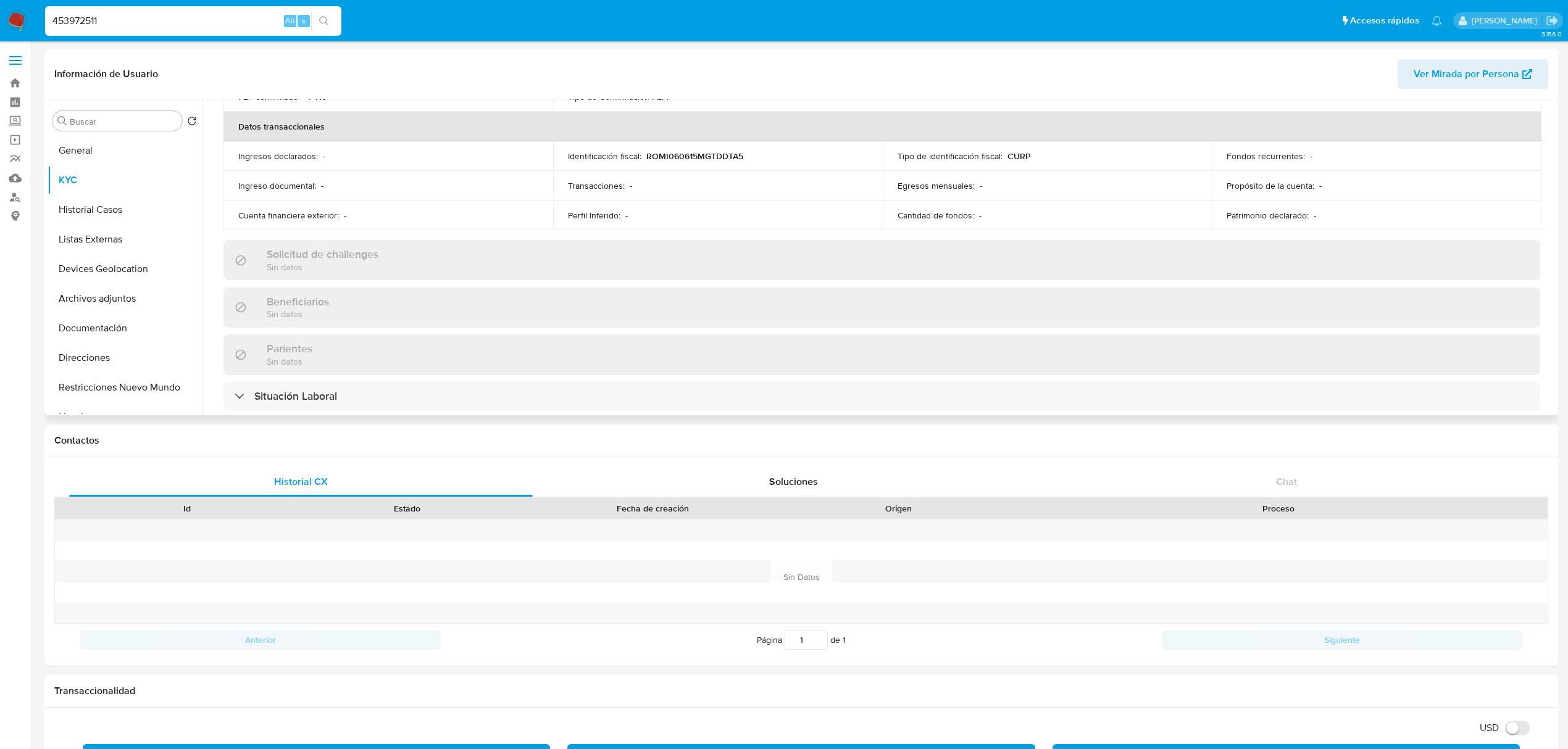
scroll to position [411, 0]
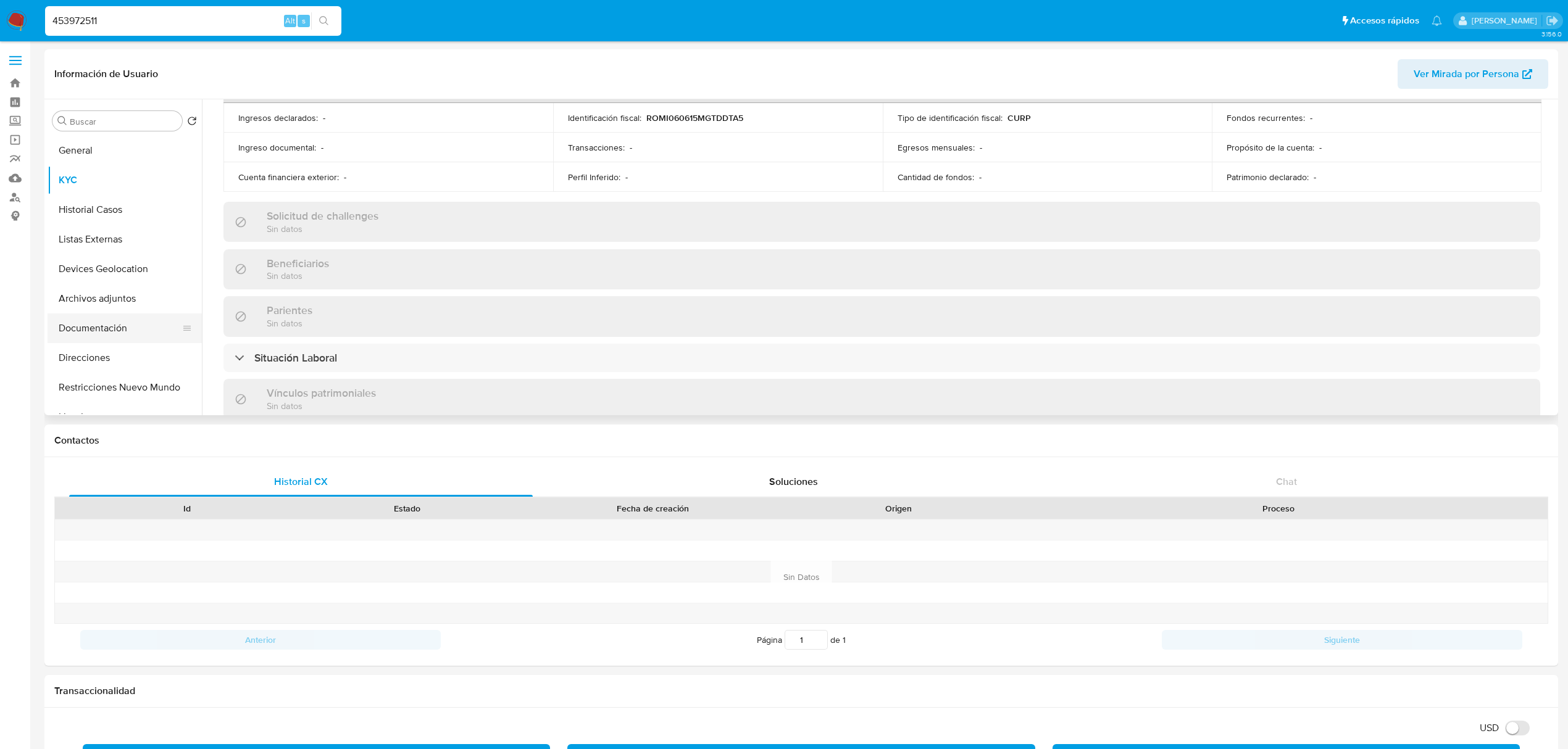
click at [126, 324] on button "Documentación" at bounding box center [119, 328] width 144 height 30
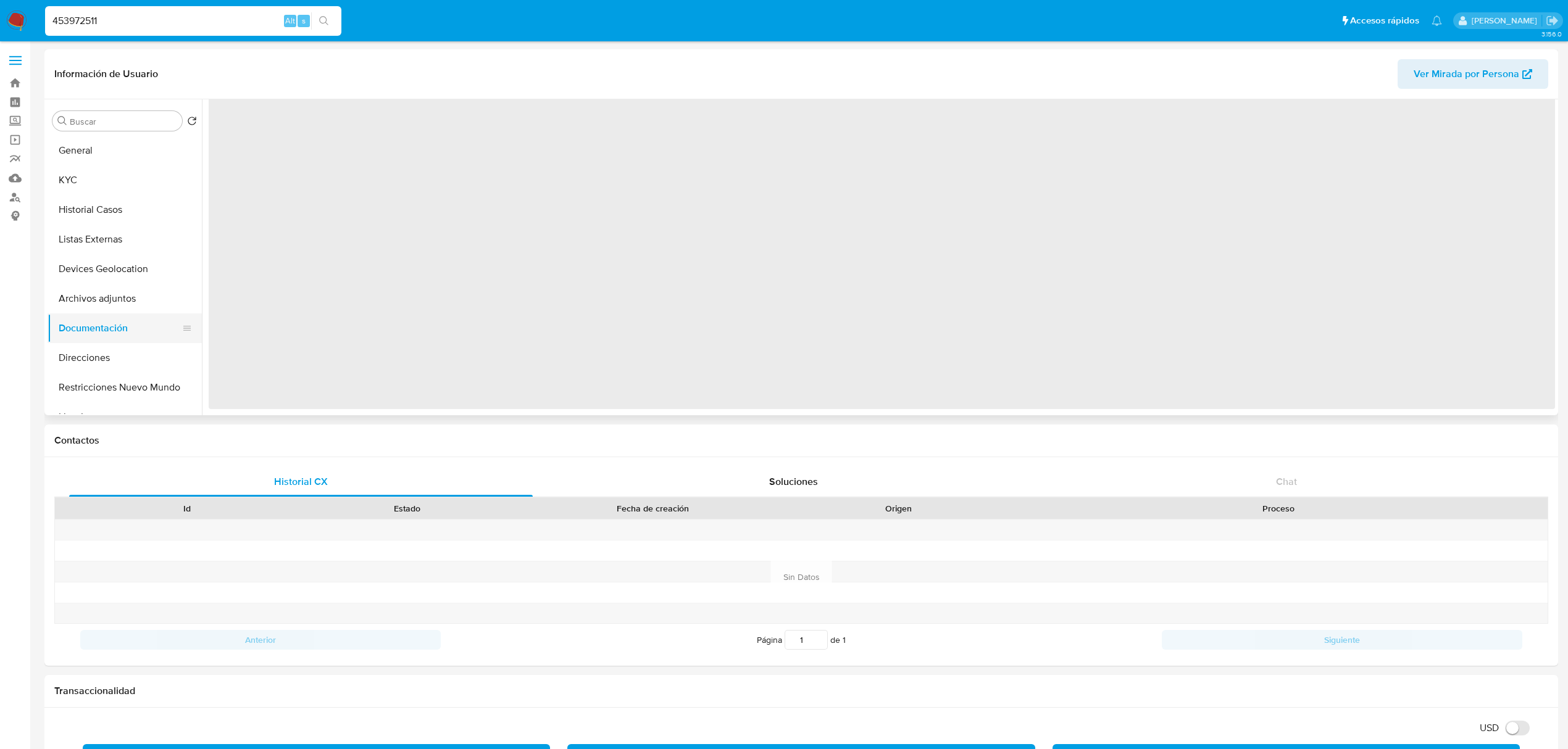
scroll to position [0, 0]
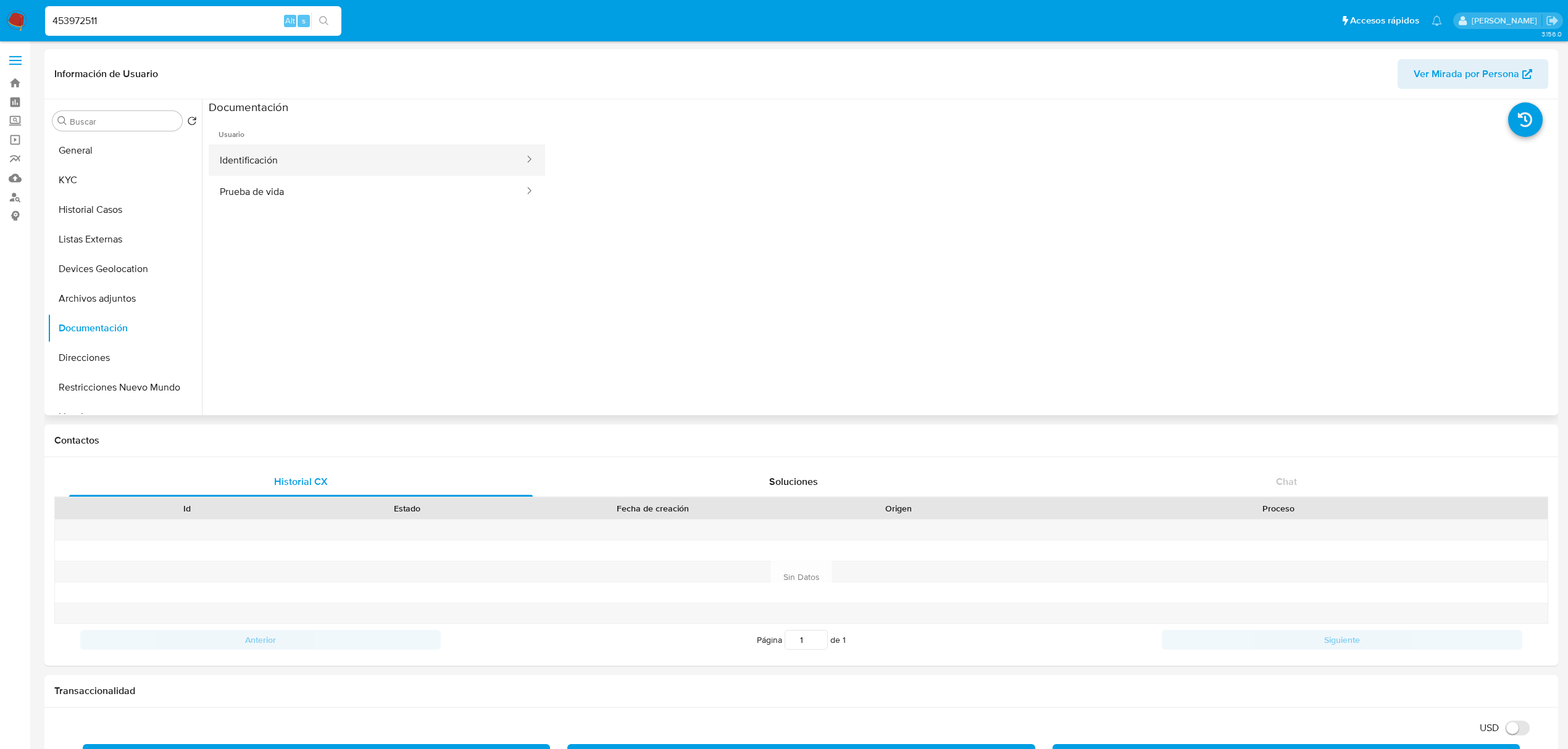
click at [329, 163] on button "Identificación" at bounding box center [367, 160] width 317 height 32
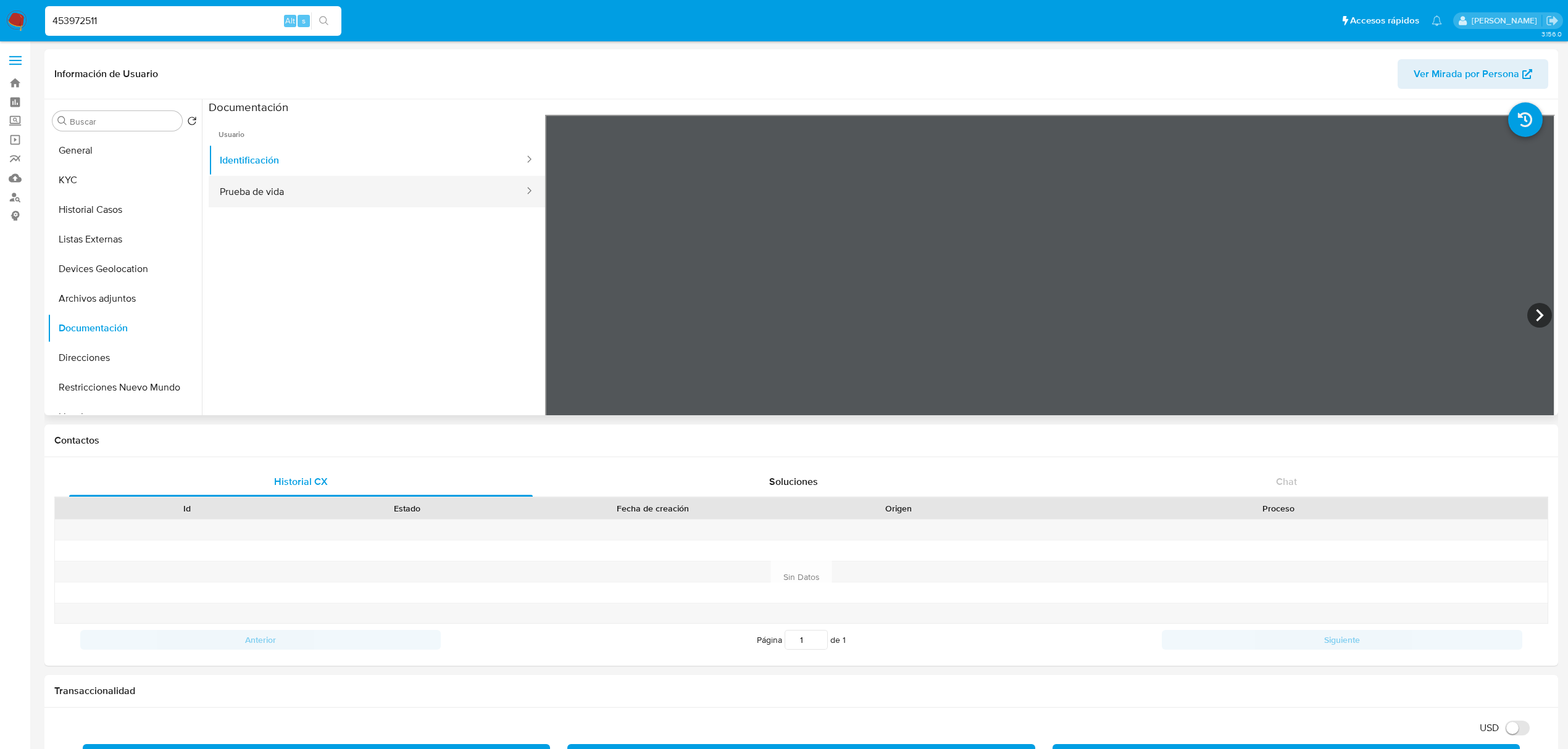
click at [315, 192] on button "Prueba de vida" at bounding box center [367, 192] width 317 height 32
click at [121, 13] on input "453972511" at bounding box center [193, 20] width 296 height 16
click at [121, 15] on input "453972511" at bounding box center [193, 20] width 296 height 16
paste input "1459261474"
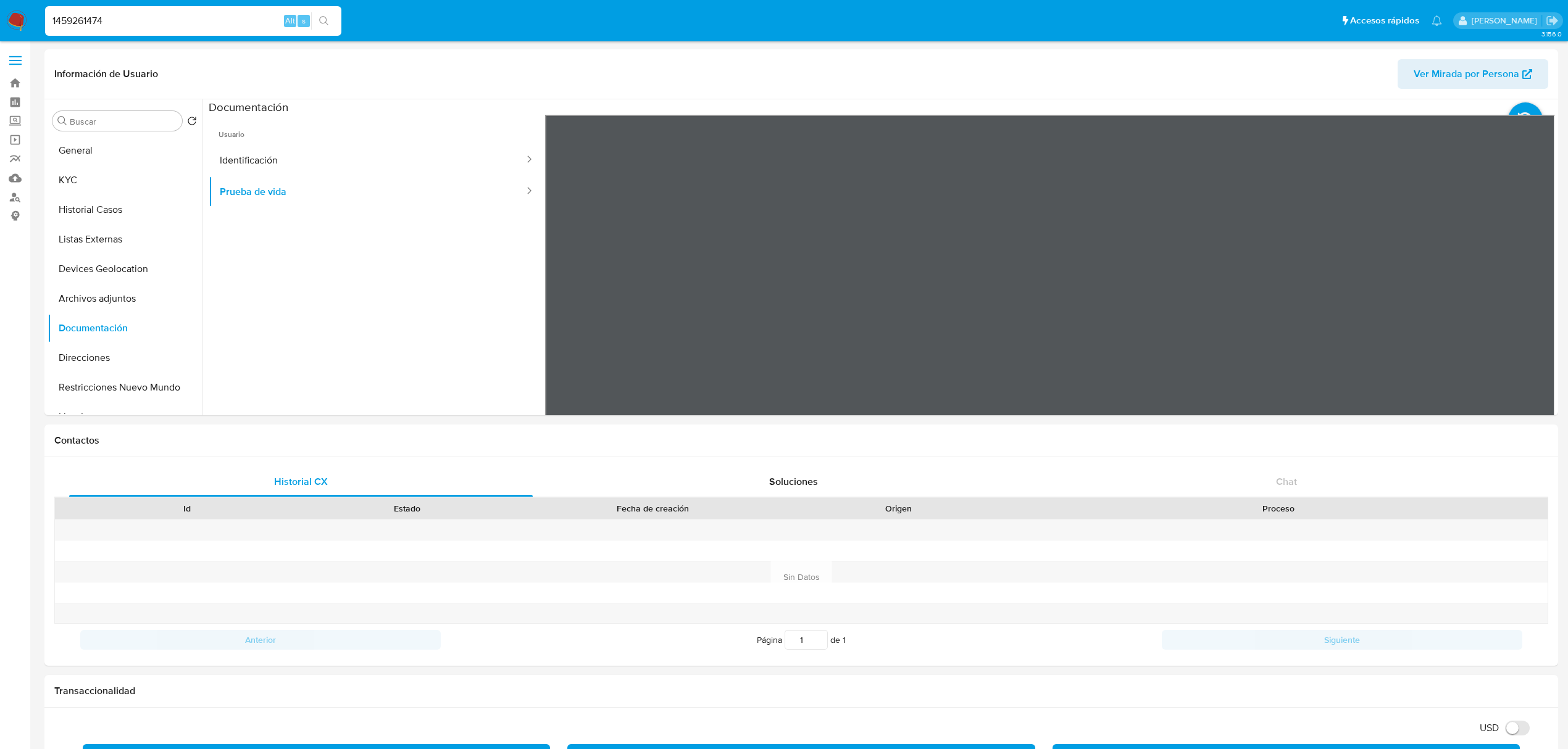
type input "1459261474"
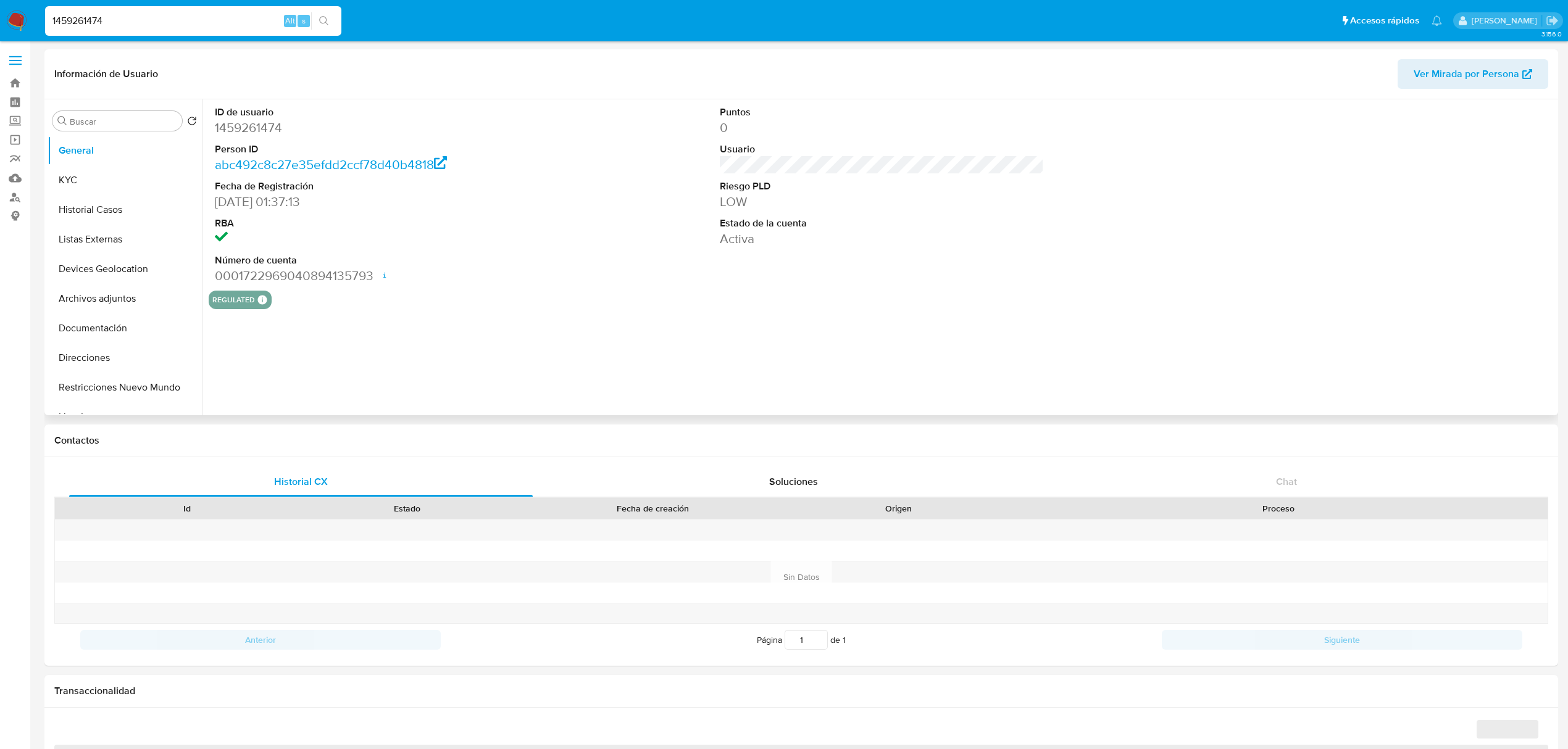
select select "10"
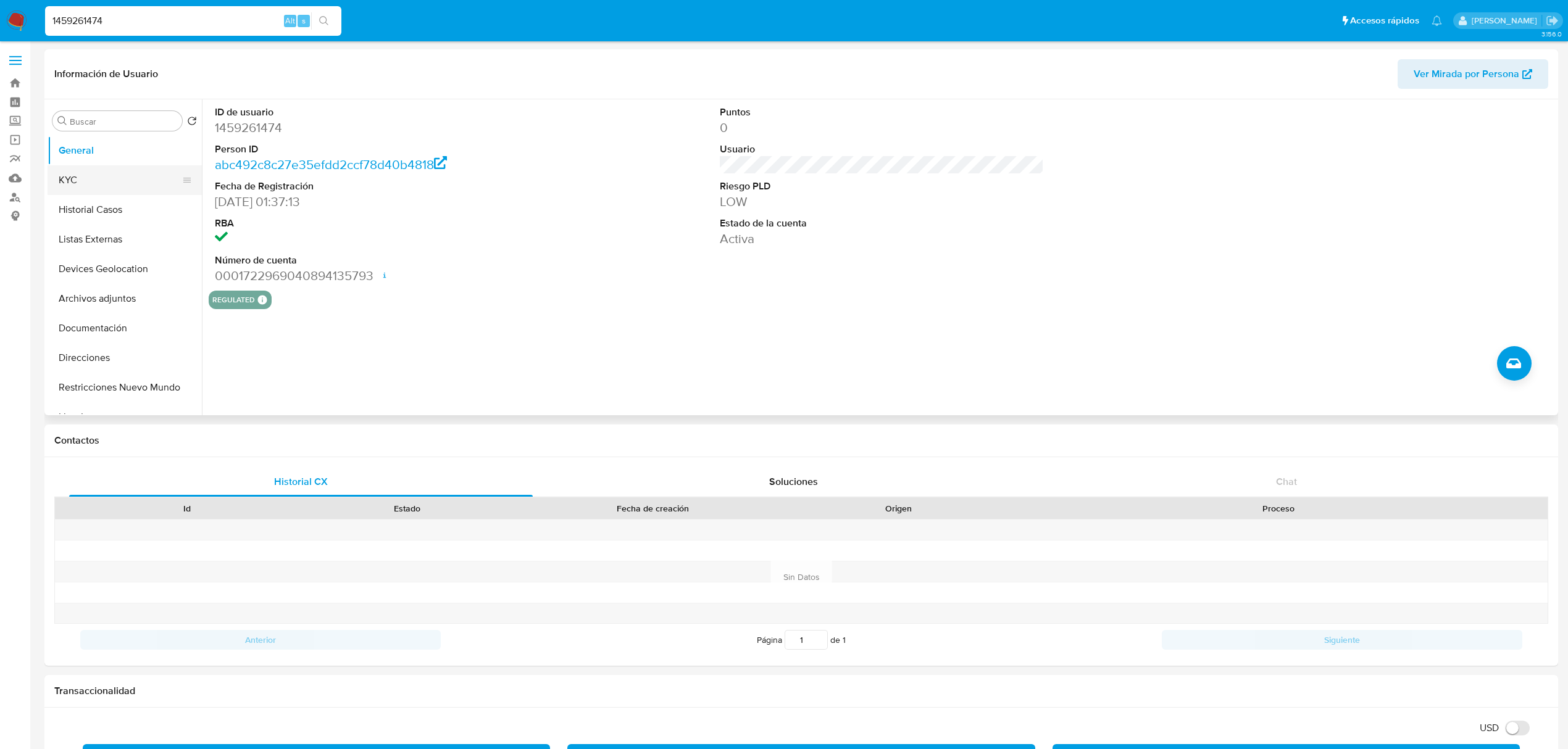
click at [87, 184] on button "KYC" at bounding box center [119, 180] width 144 height 30
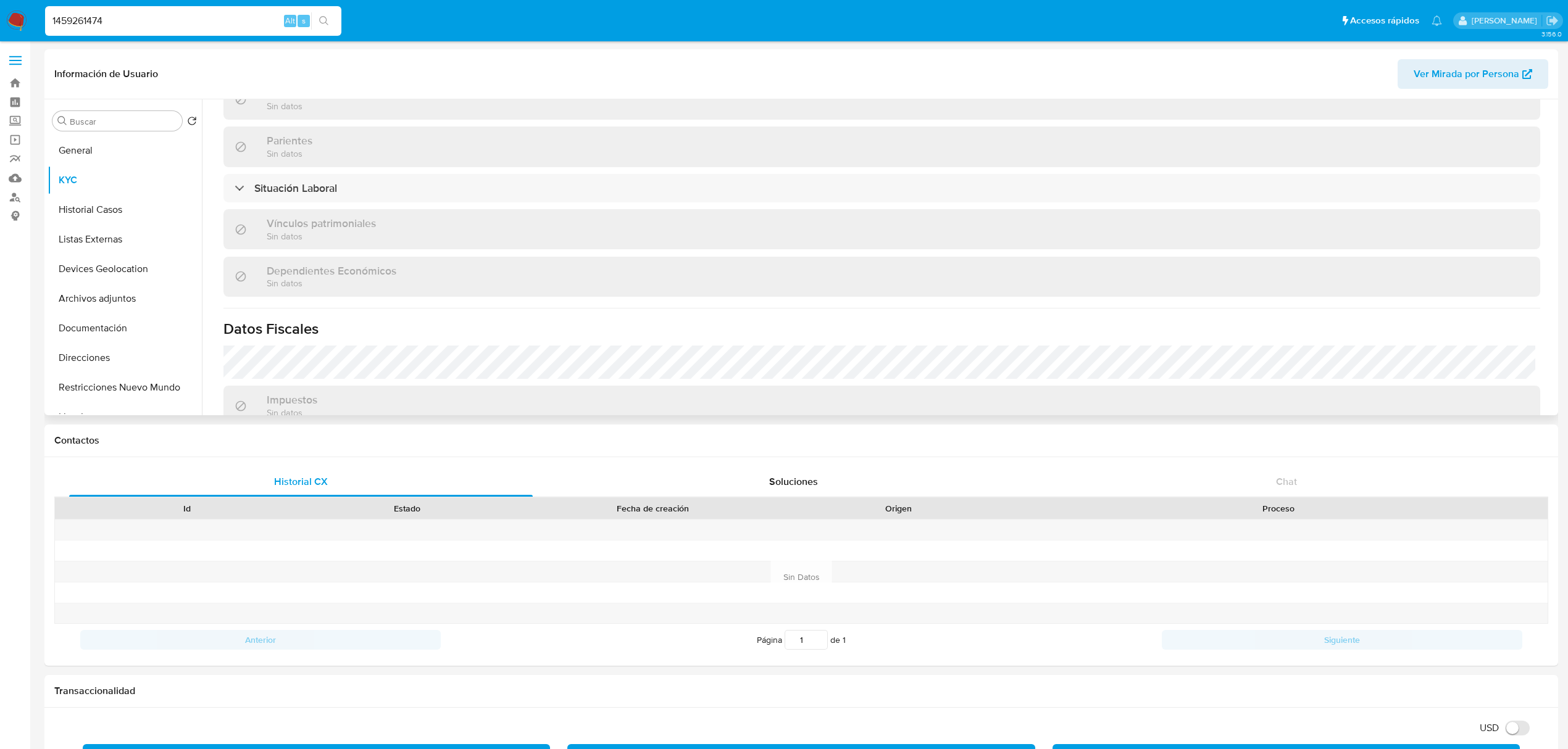
scroll to position [576, 0]
click at [126, 334] on button "Documentación" at bounding box center [119, 328] width 144 height 30
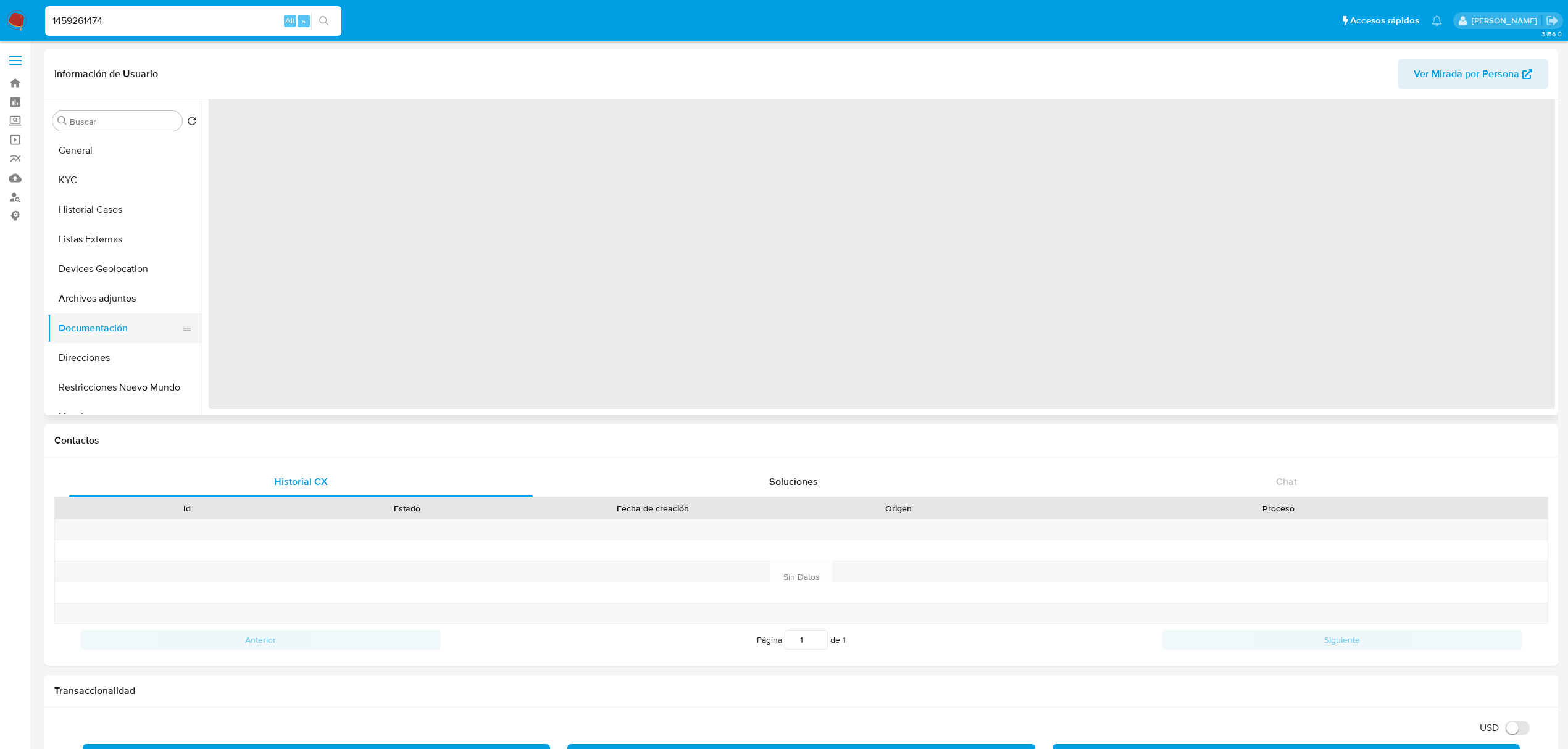
scroll to position [0, 0]
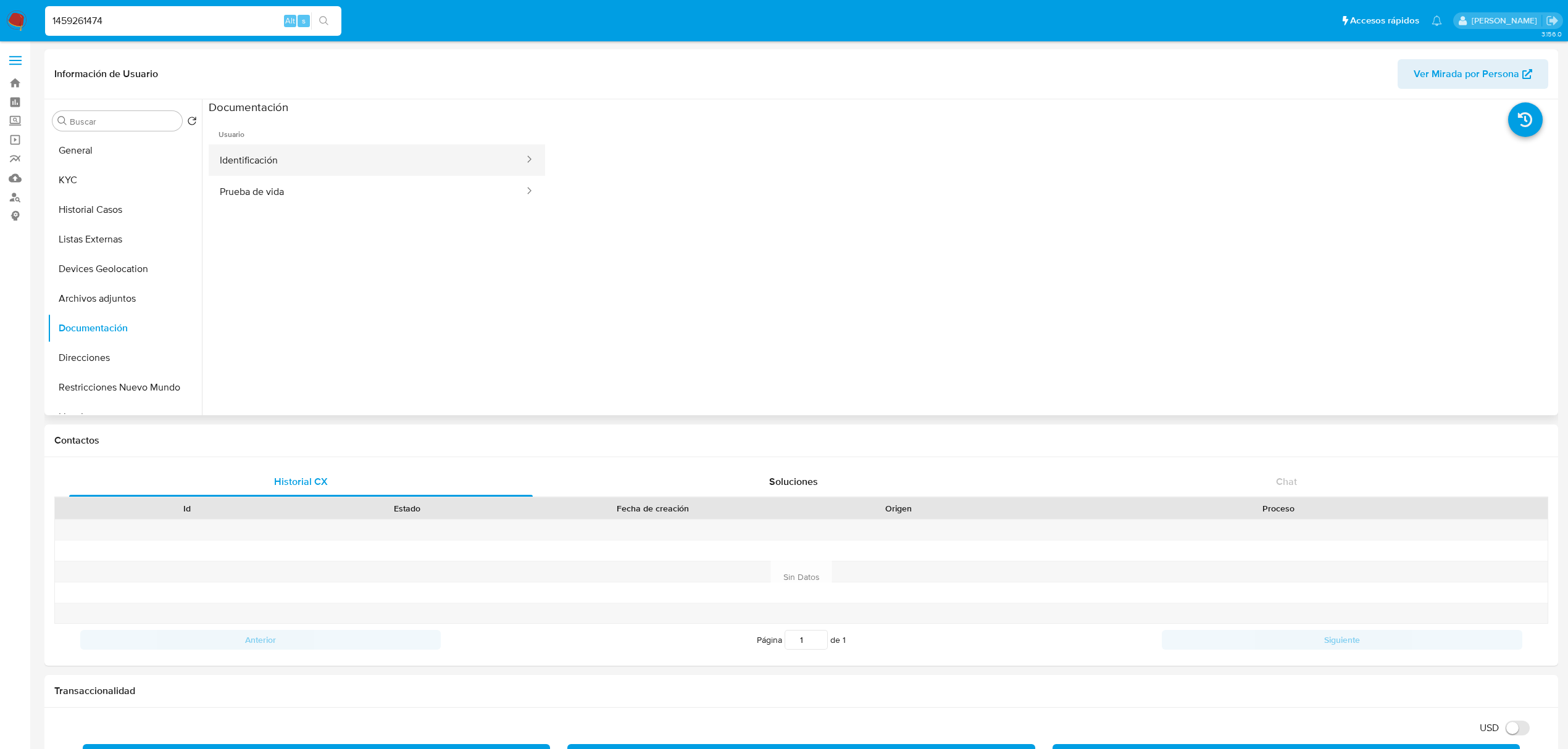
click at [361, 171] on button "Identificación" at bounding box center [367, 160] width 317 height 32
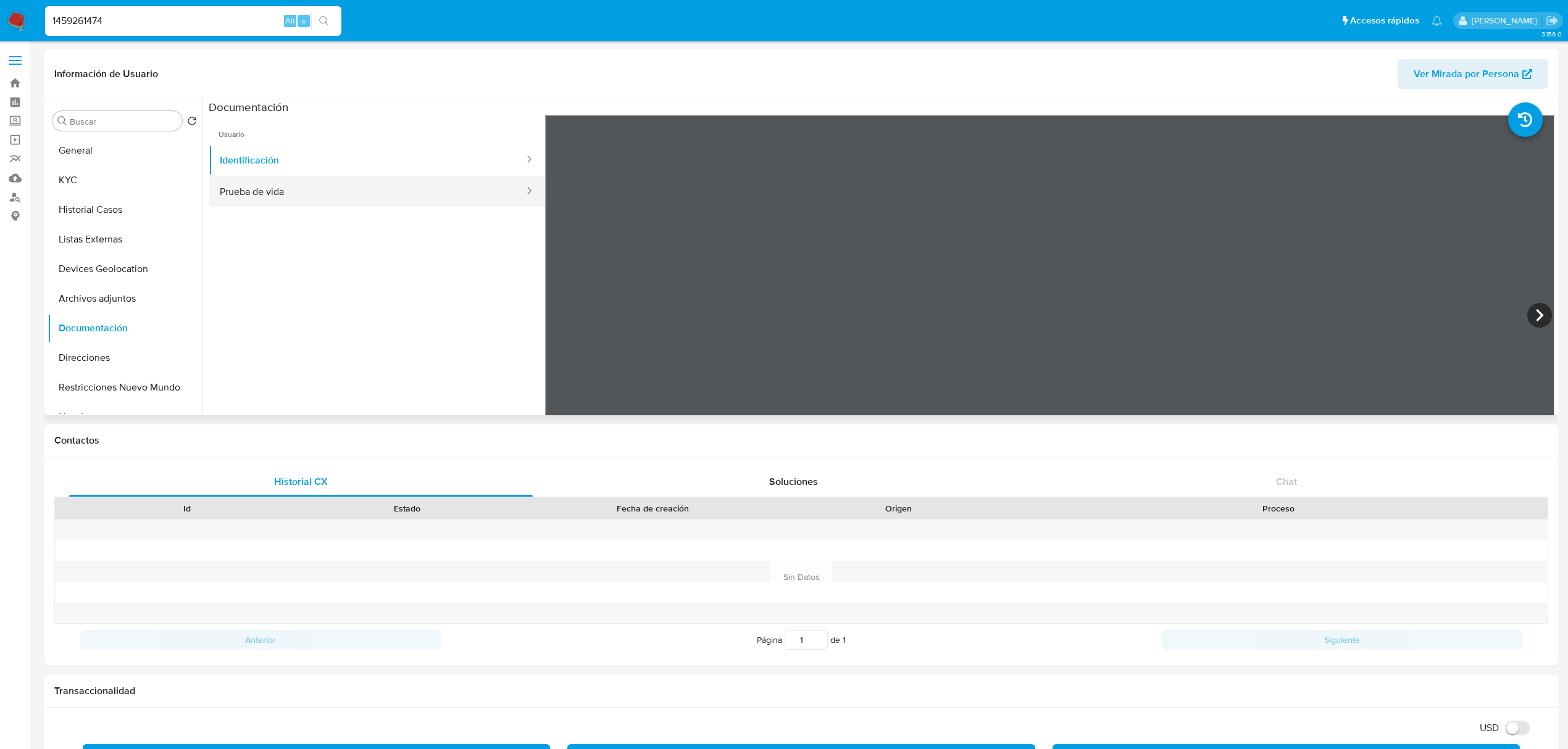
click at [339, 191] on button "Prueba de vida" at bounding box center [367, 192] width 317 height 32
click at [112, 30] on div "1459261474 Alt s" at bounding box center [193, 21] width 296 height 30
click at [114, 27] on input "1459261474" at bounding box center [193, 20] width 296 height 16
click at [114, 26] on input "1459261474" at bounding box center [193, 20] width 296 height 16
paste input "139418267"
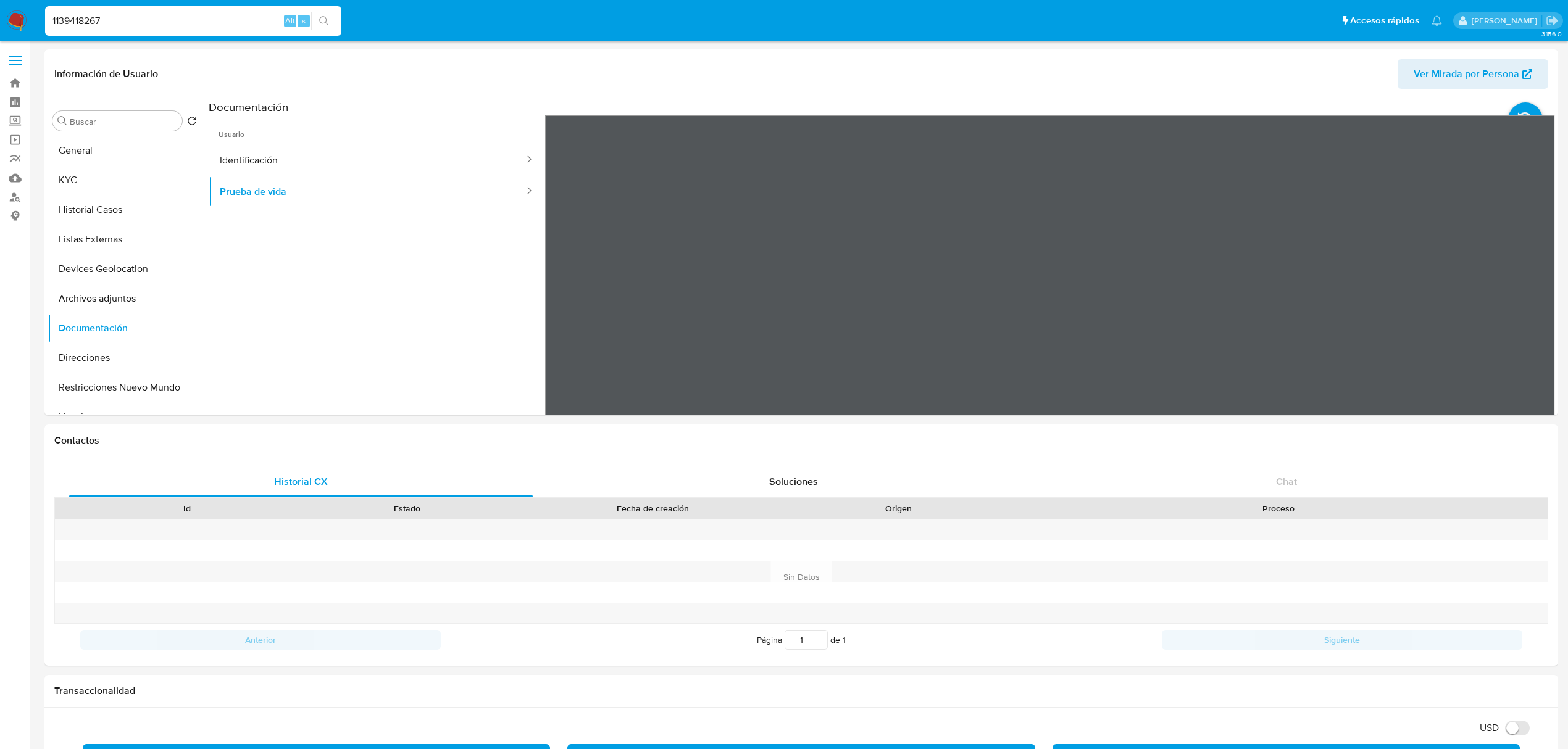
type input "1139418267"
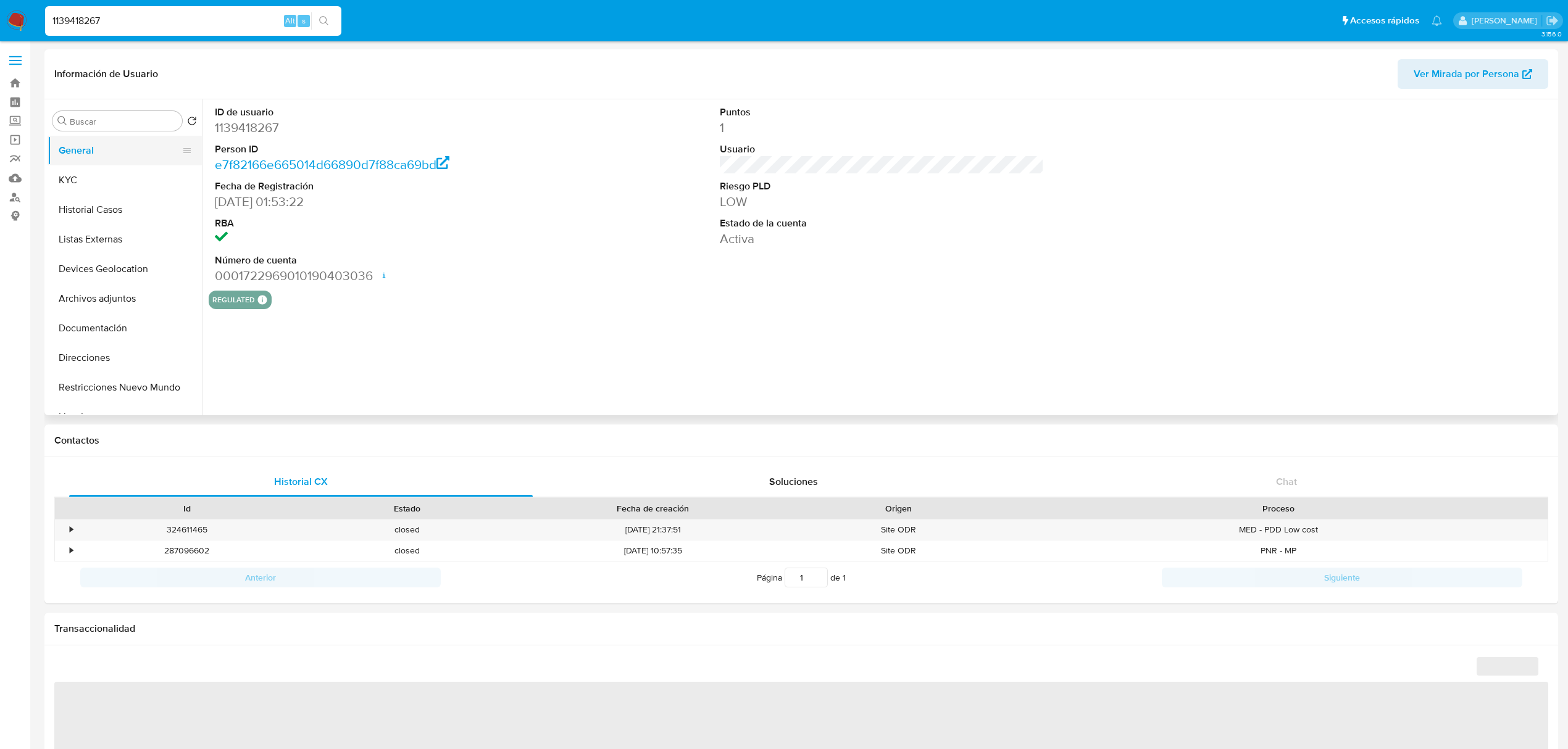
select select "10"
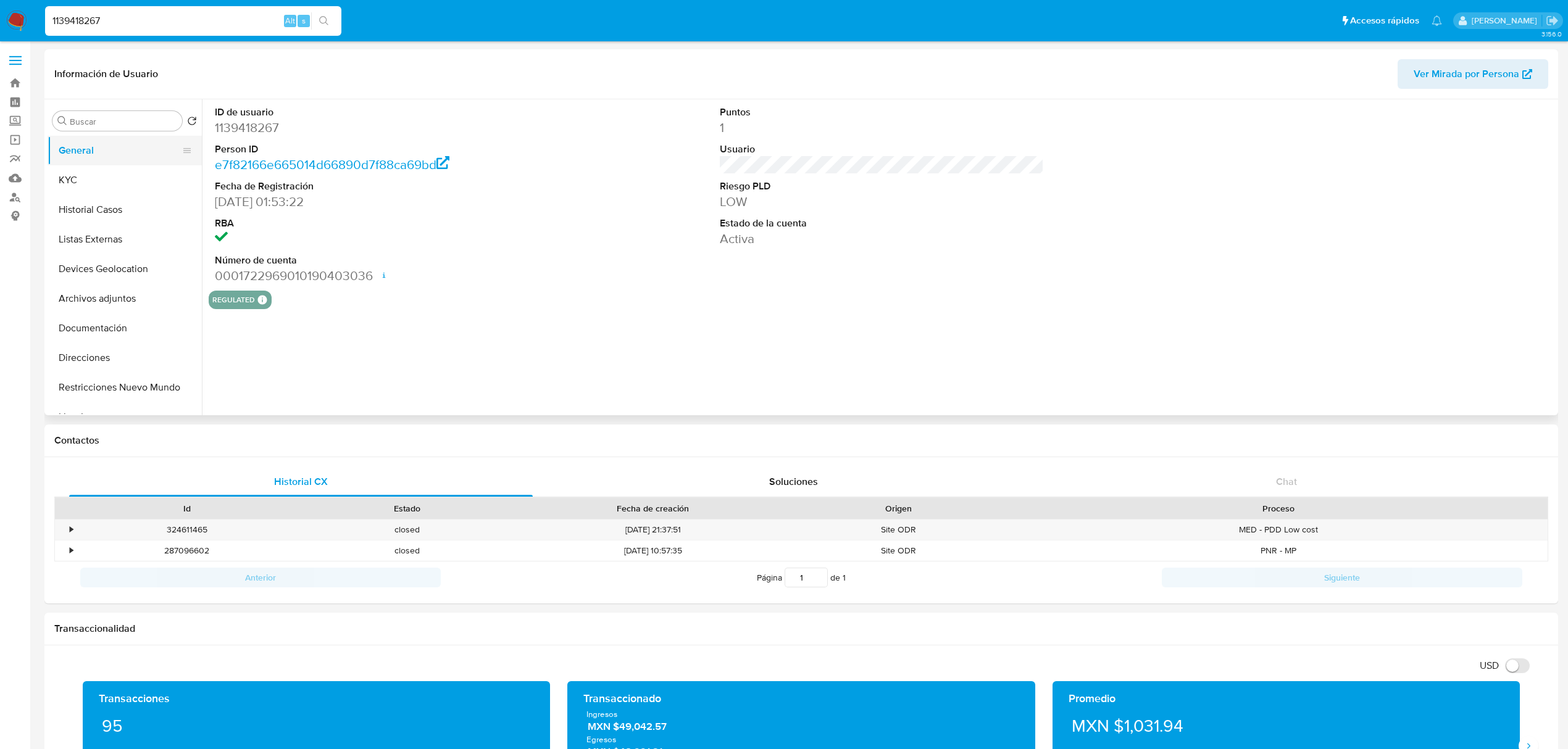
click at [106, 161] on button "General" at bounding box center [119, 151] width 144 height 30
click at [104, 168] on button "KYC" at bounding box center [119, 180] width 144 height 30
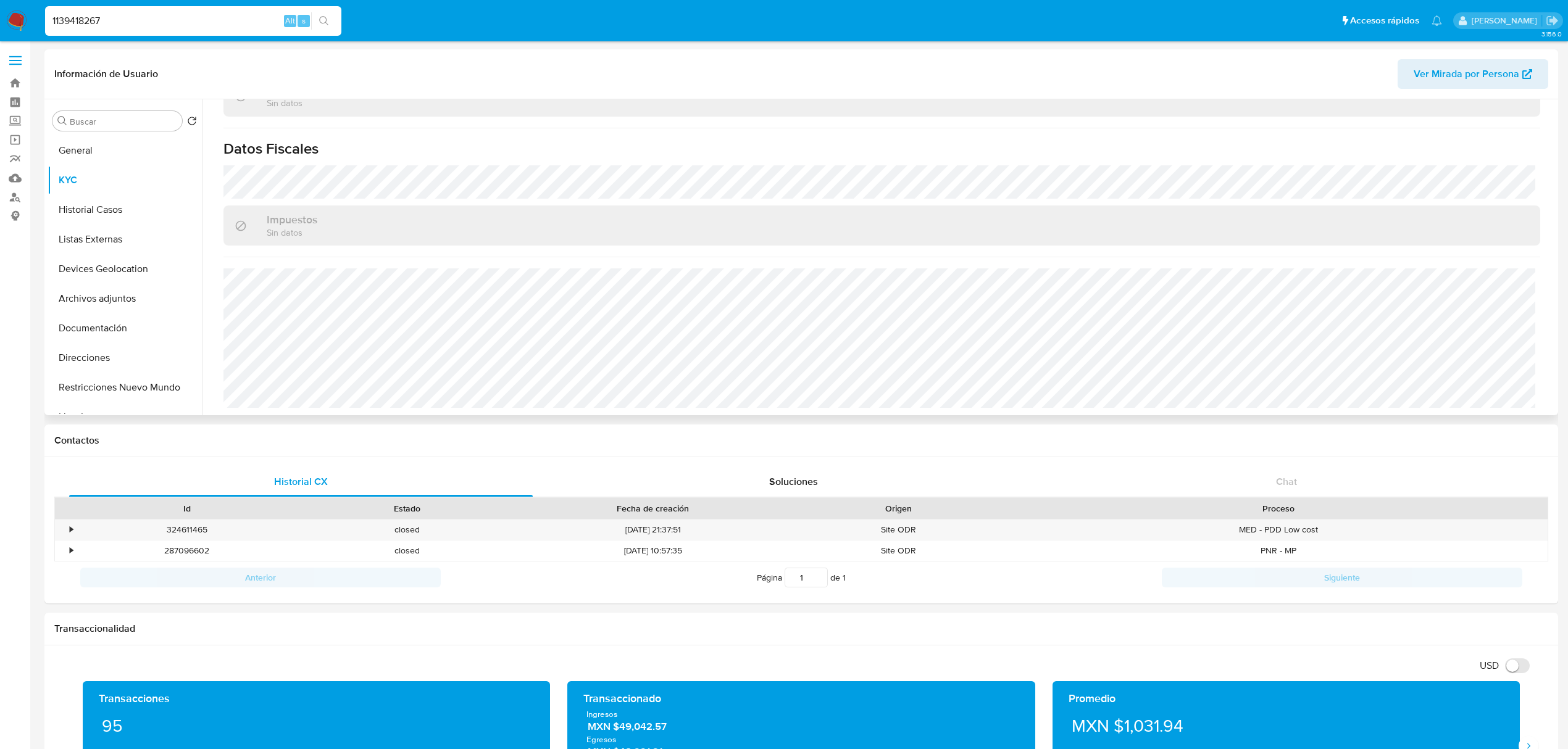
scroll to position [763, 0]
click at [253, 27] on input "1139418267" at bounding box center [193, 20] width 296 height 16
paste input "604101270"
type input "1604101270"
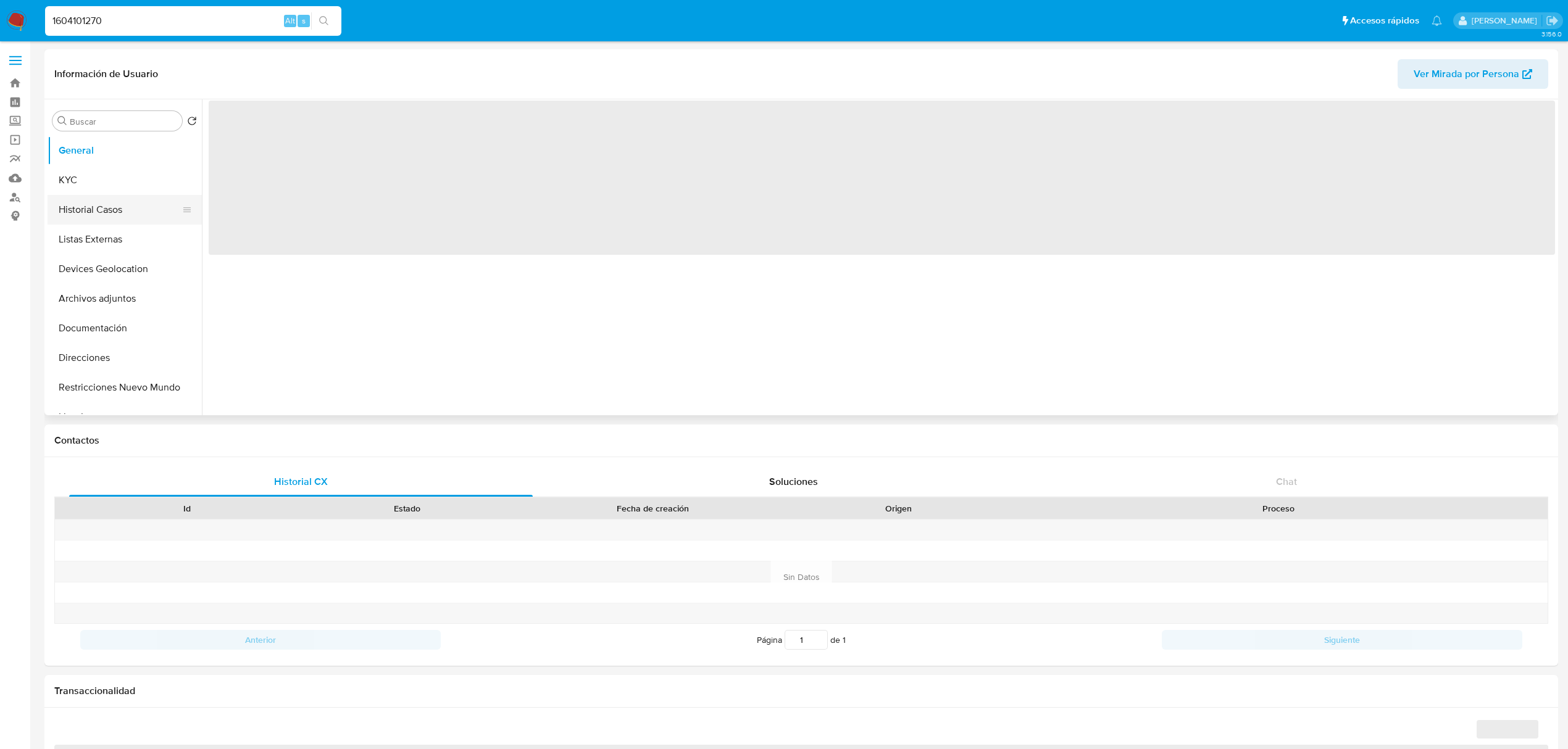
click at [114, 205] on button "Historial Casos" at bounding box center [119, 210] width 144 height 30
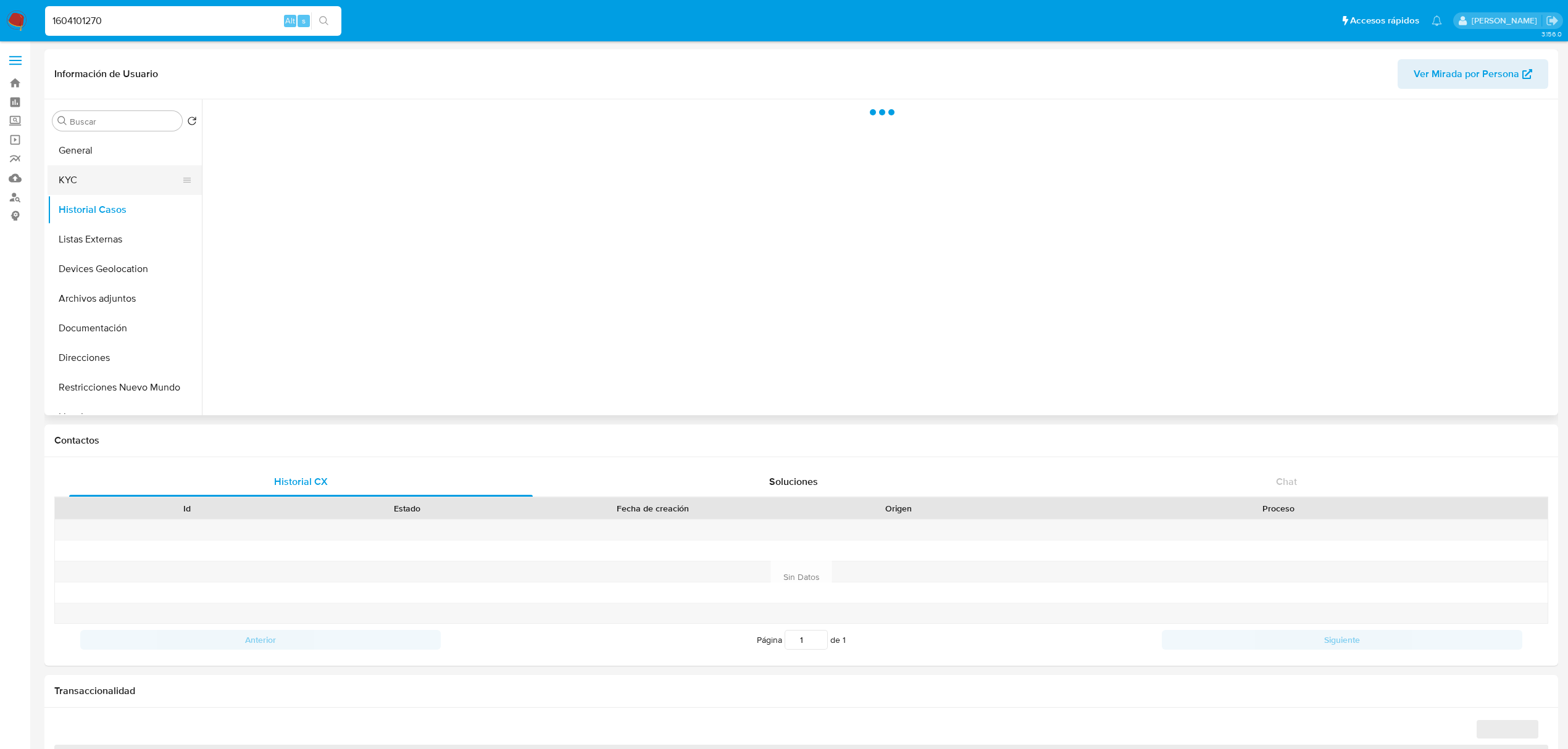
click at [111, 185] on button "KYC" at bounding box center [119, 180] width 144 height 30
select select "10"
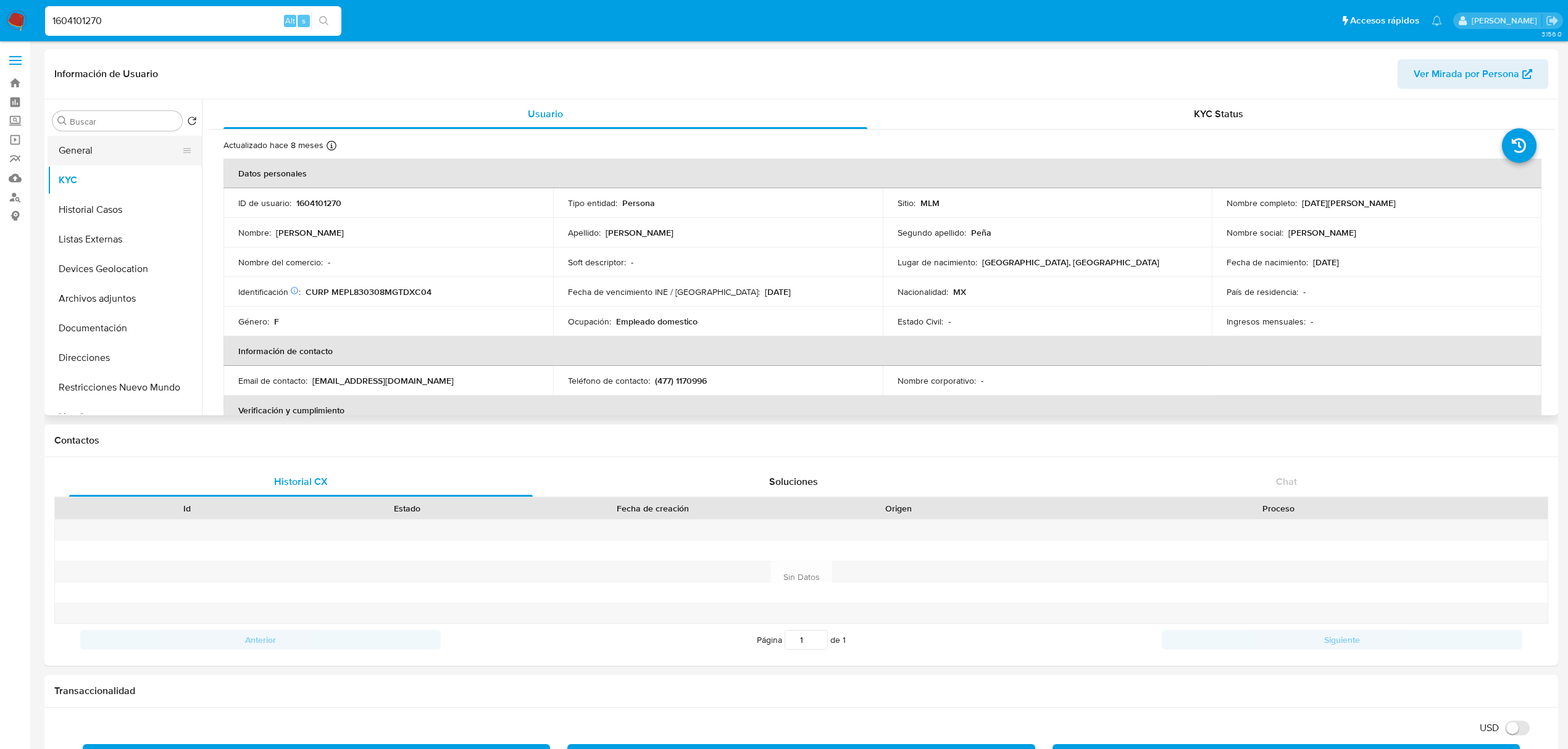
click at [99, 160] on button "General" at bounding box center [119, 151] width 144 height 30
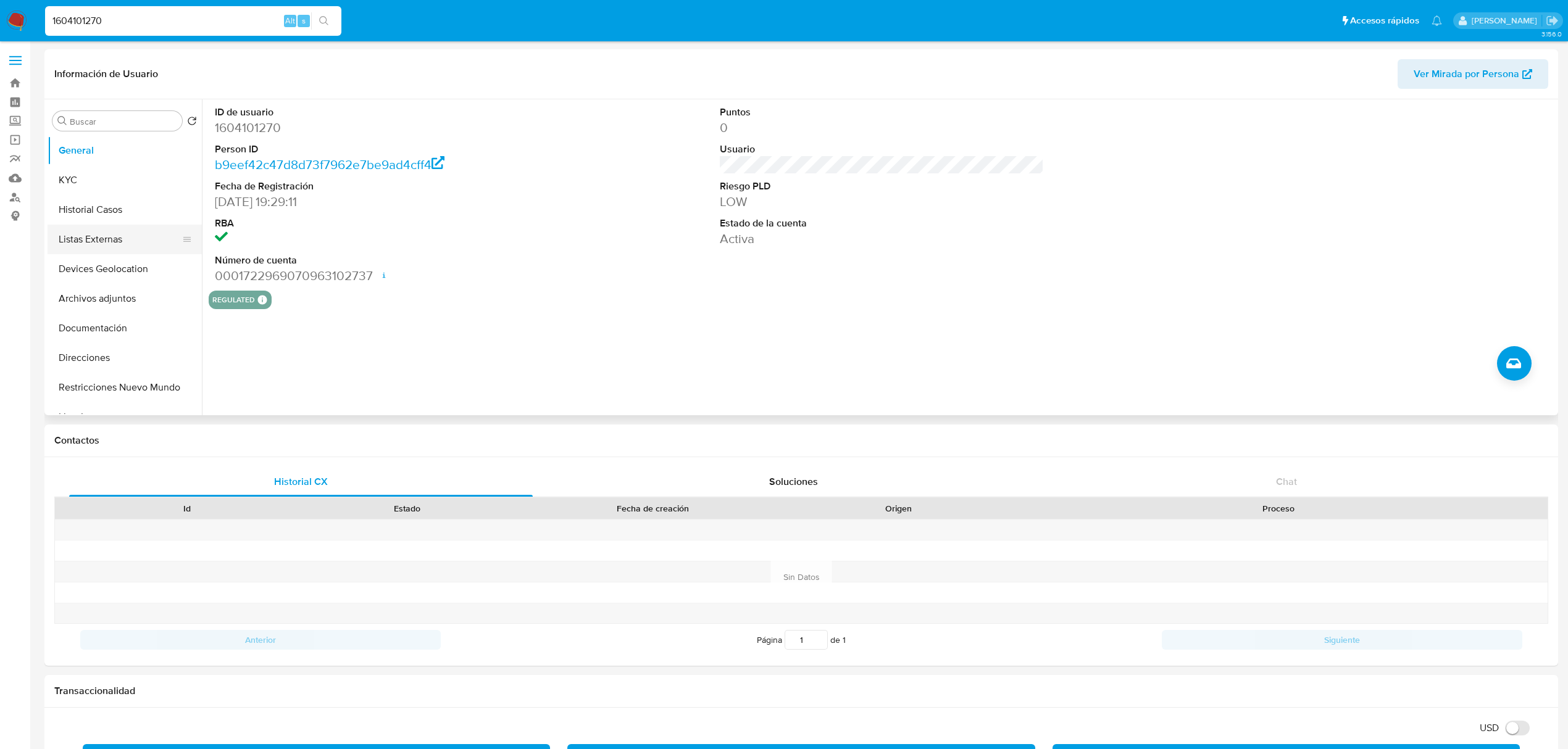
click at [118, 226] on button "Listas Externas" at bounding box center [119, 239] width 144 height 30
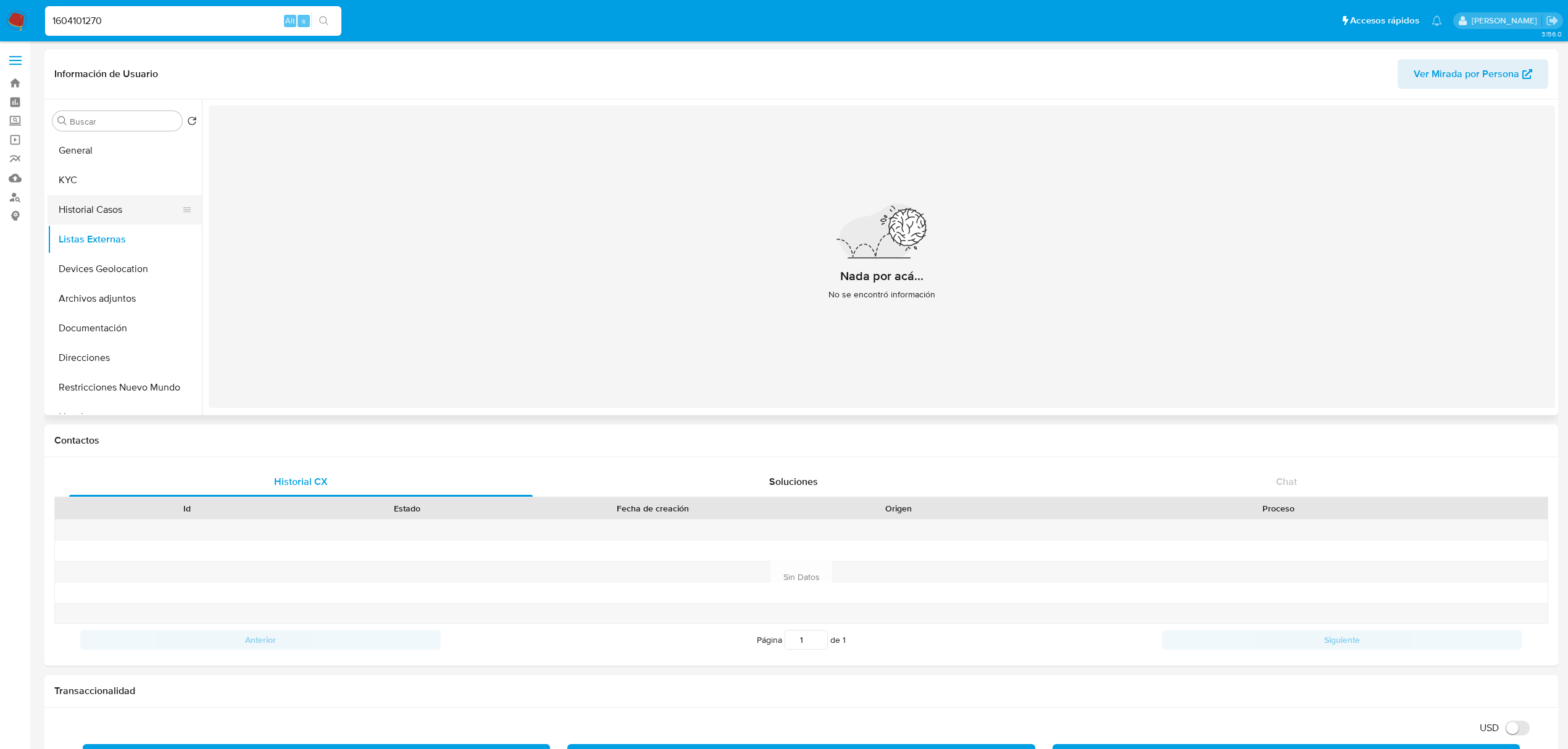
click at [118, 221] on button "Historial Casos" at bounding box center [119, 210] width 144 height 30
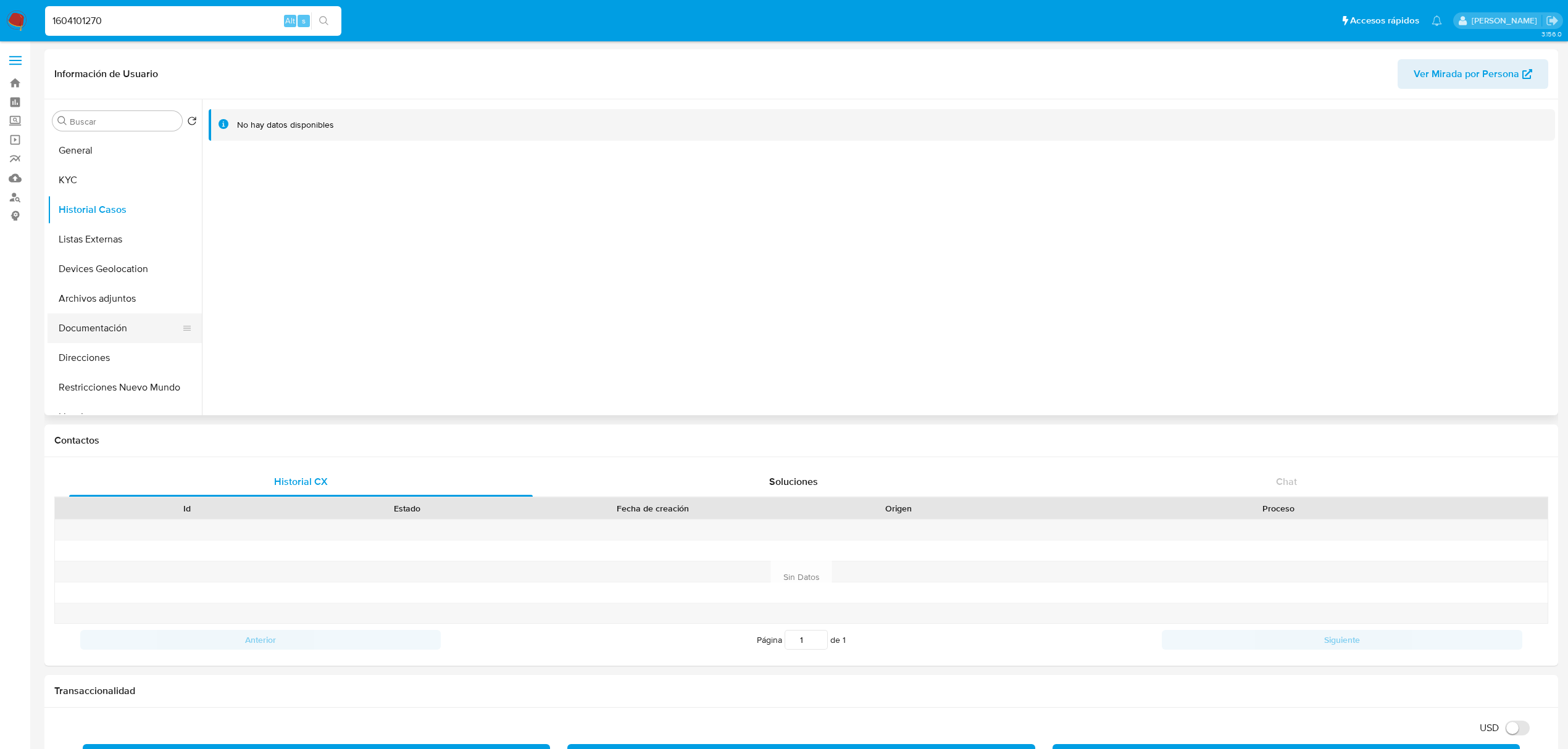
click at [132, 332] on button "Documentación" at bounding box center [119, 328] width 144 height 30
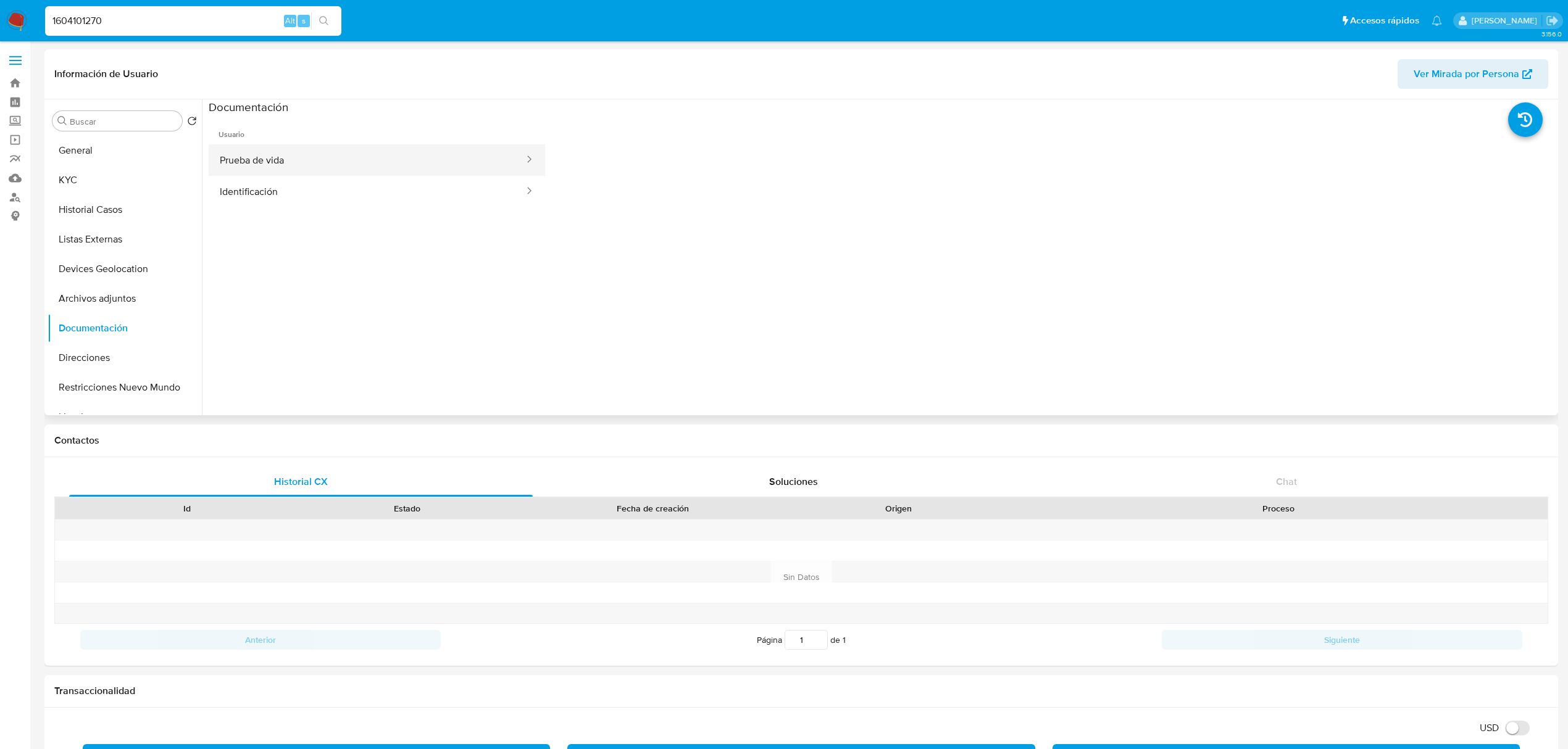
click at [358, 160] on button "Prueba de vida" at bounding box center [367, 160] width 317 height 32
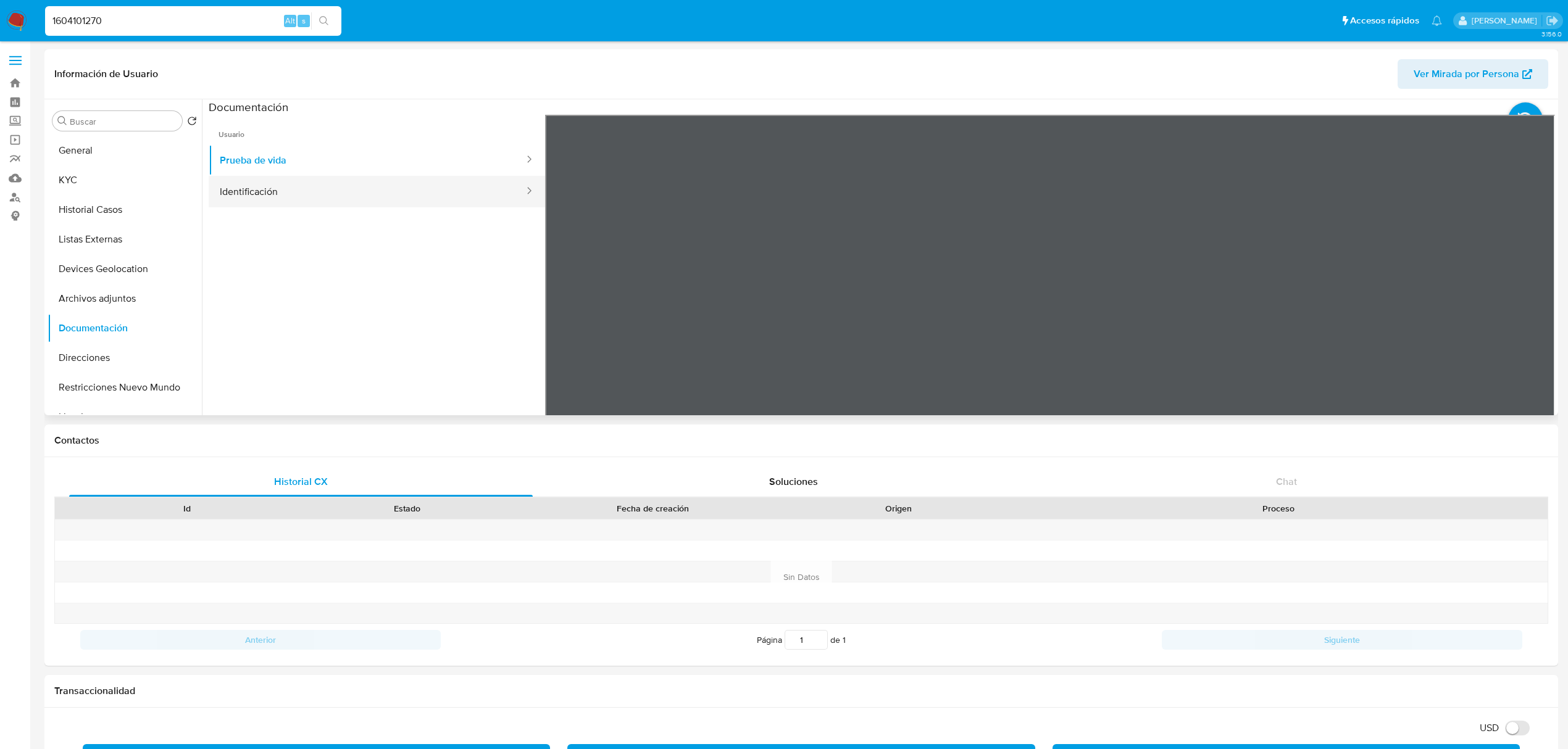
click at [341, 192] on button "Identificación" at bounding box center [367, 192] width 317 height 32
click at [88, 176] on button "KYC" at bounding box center [119, 180] width 144 height 30
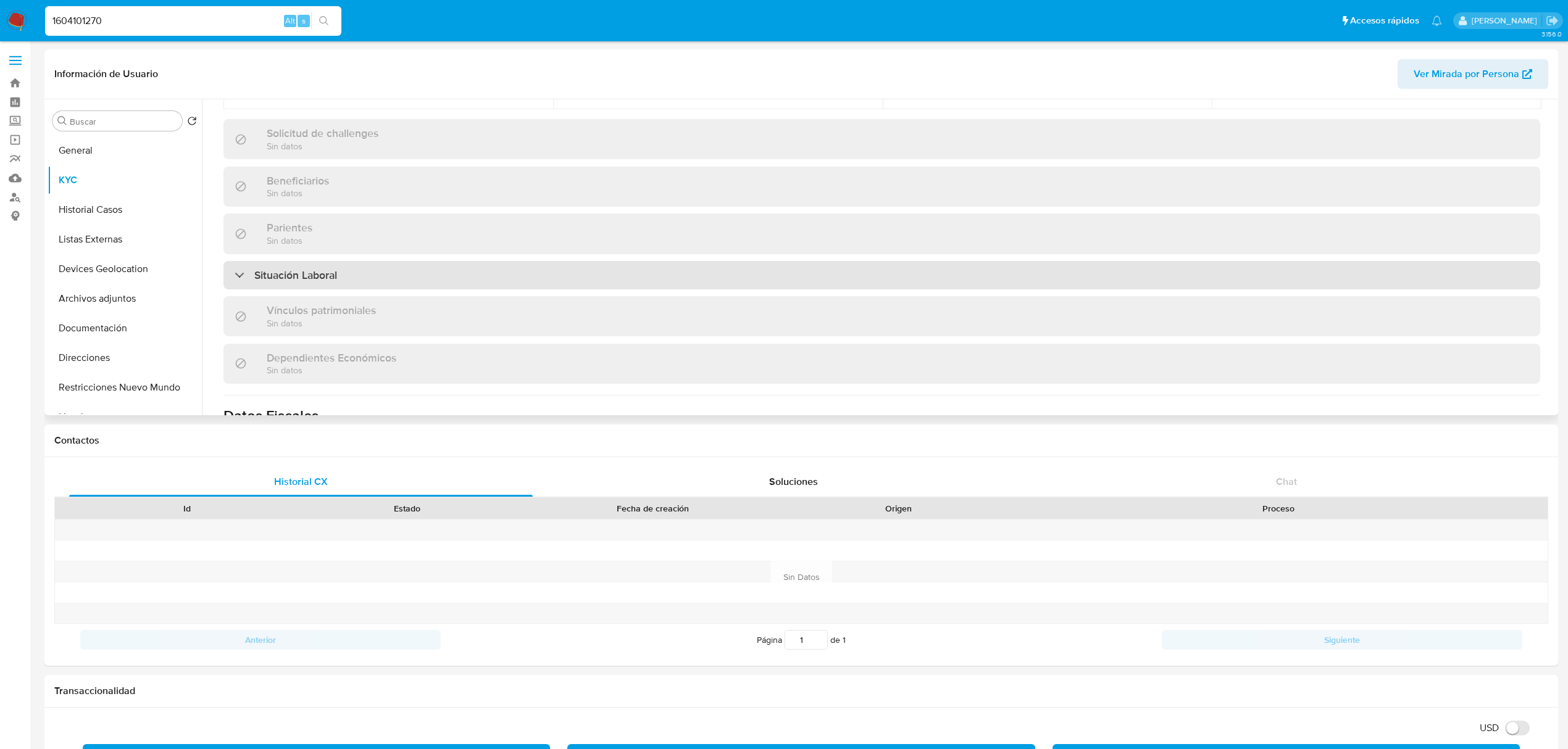
scroll to position [329, 0]
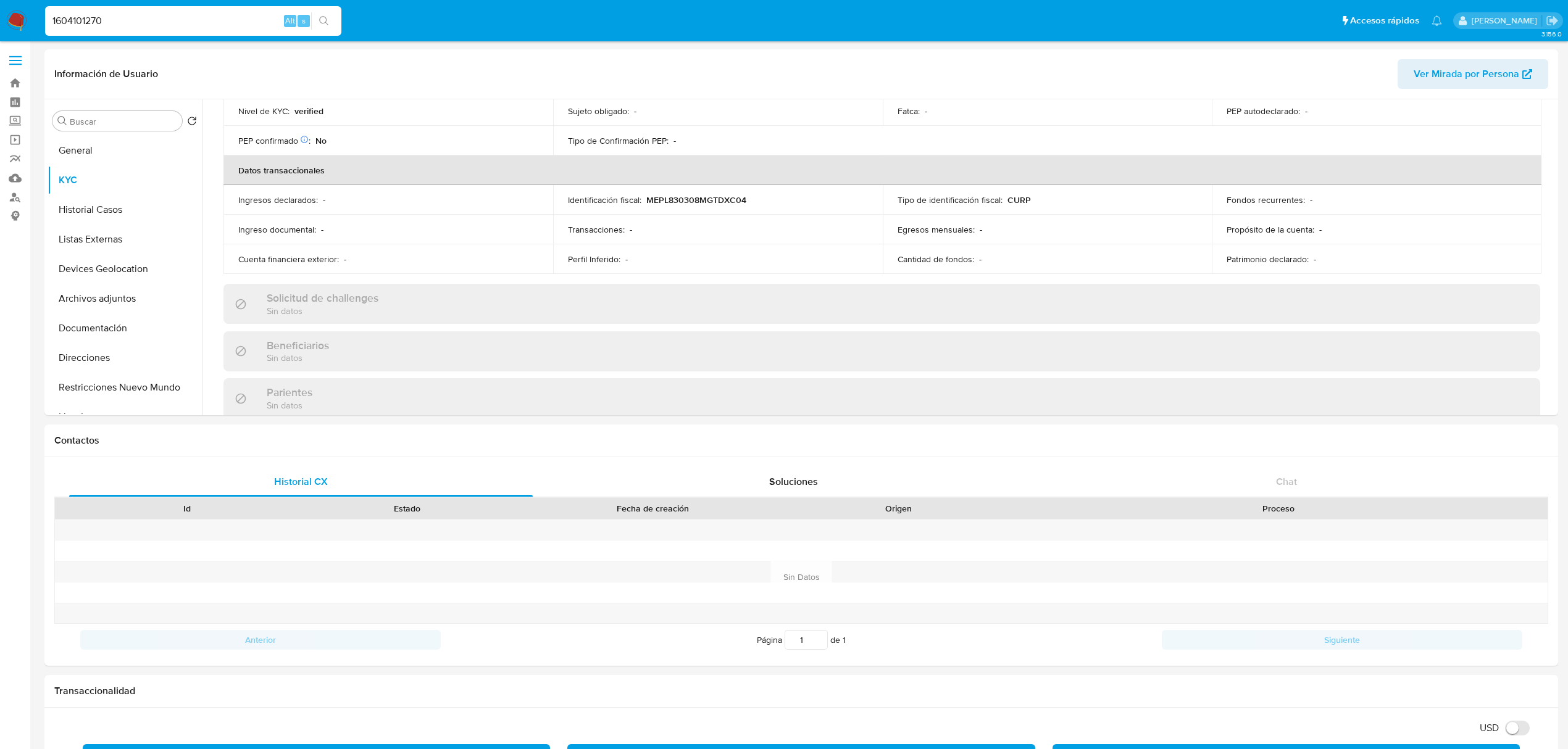
click at [221, 32] on div "1604101270 Alt s" at bounding box center [193, 21] width 296 height 30
click at [218, 28] on input "1604101270" at bounding box center [193, 20] width 296 height 16
click at [217, 28] on input "1604101270" at bounding box center [193, 20] width 296 height 16
paste input "247816707"
type input "247816707"
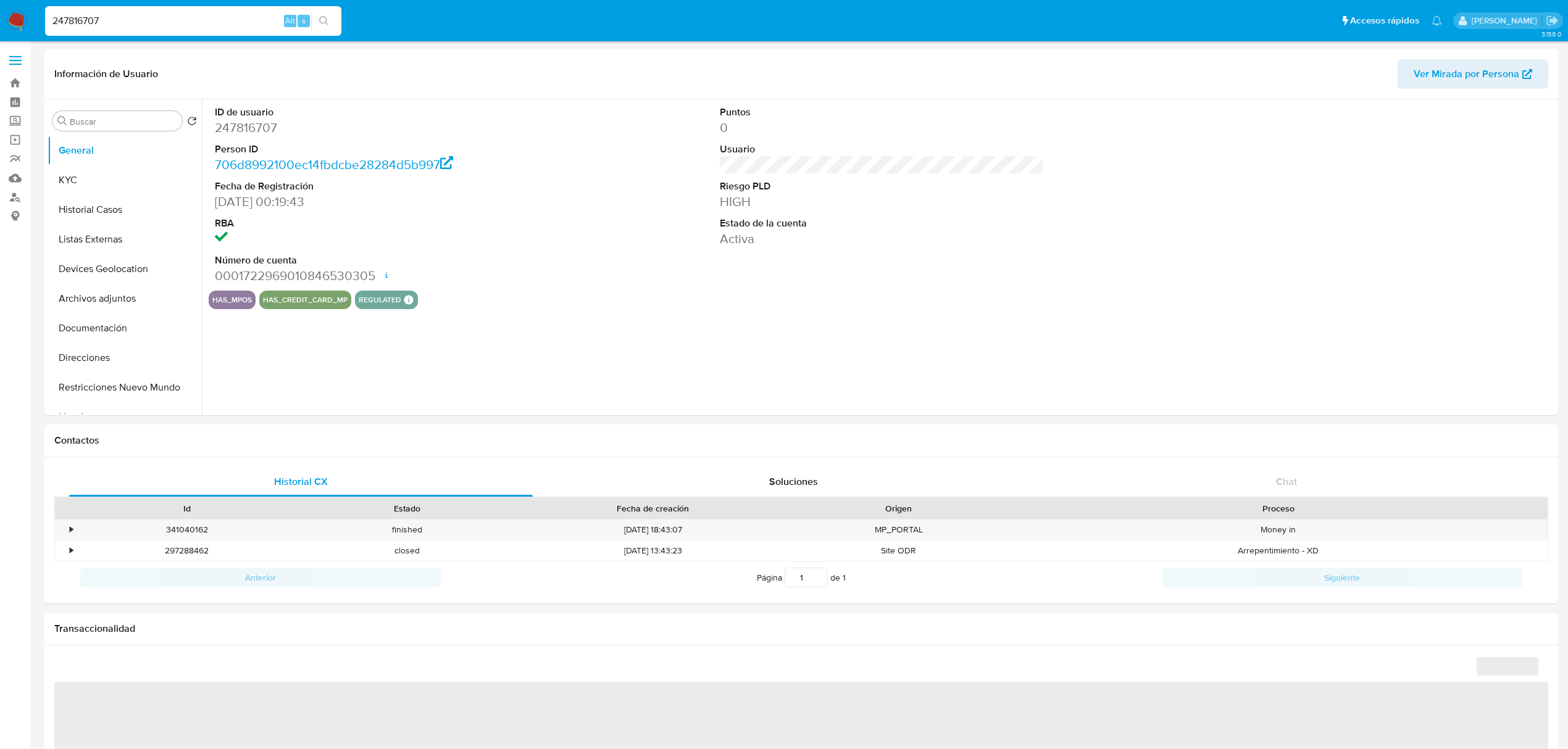
select select "10"
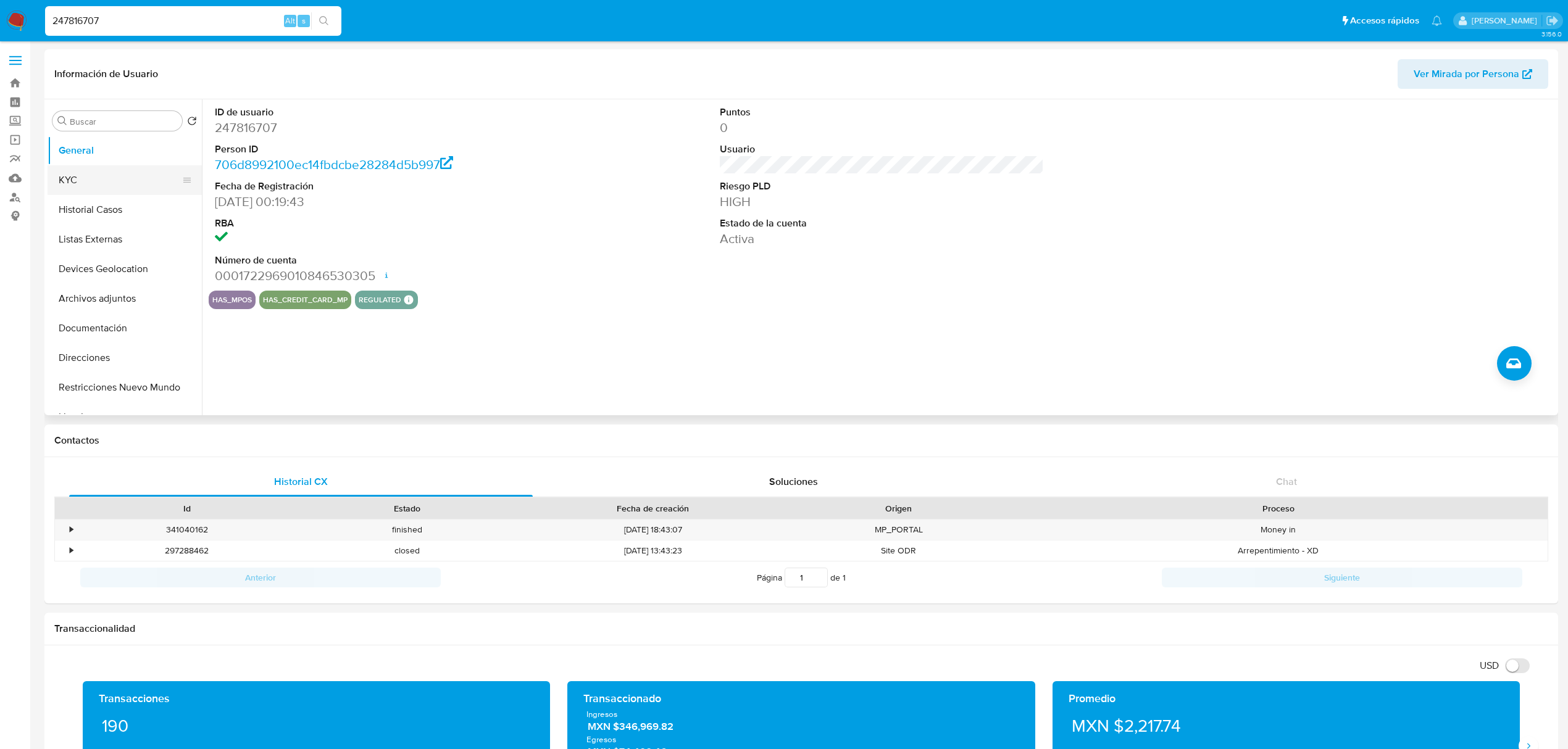
click at [69, 173] on button "KYC" at bounding box center [119, 180] width 144 height 30
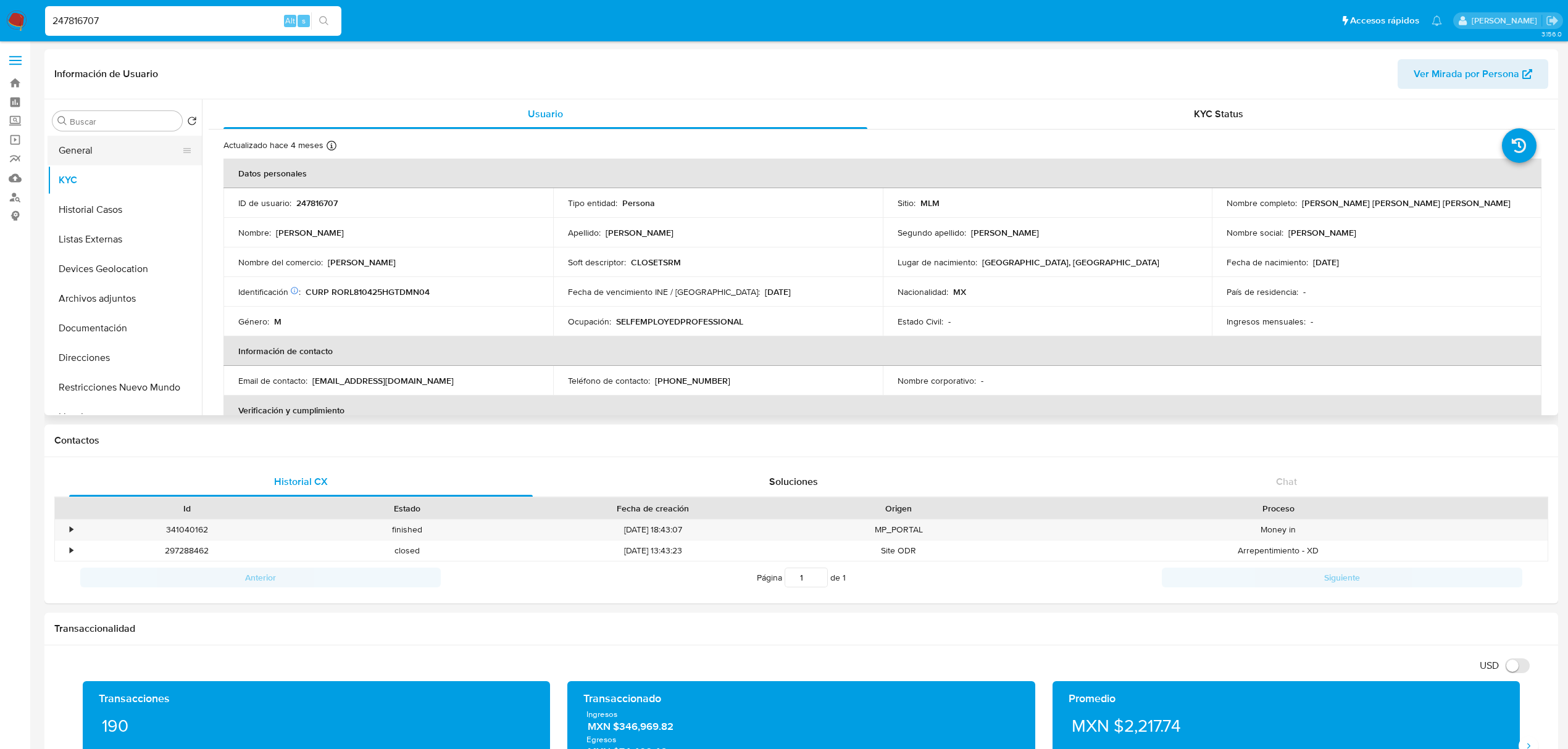
click at [95, 157] on button "General" at bounding box center [119, 151] width 144 height 30
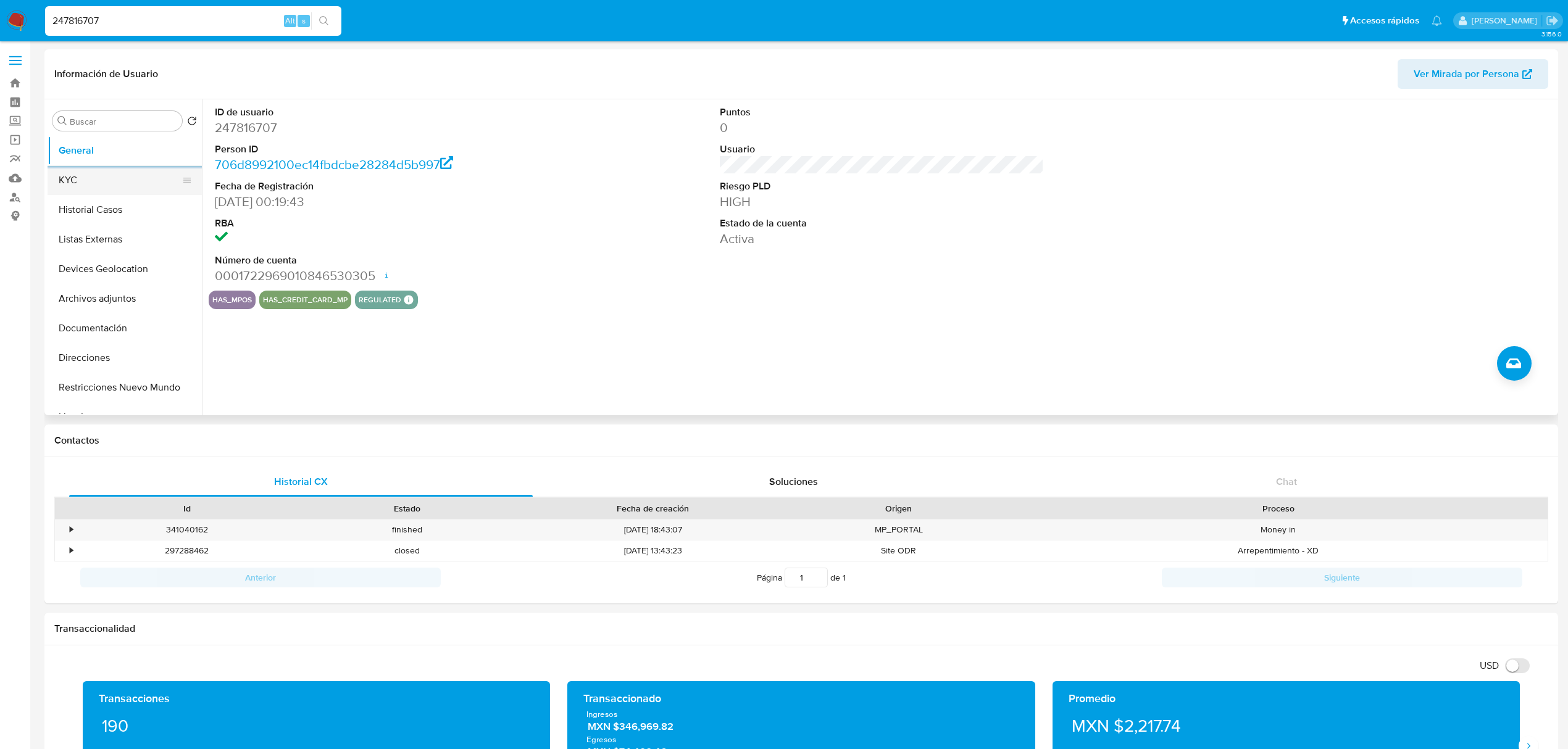
click at [102, 191] on button "KYC" at bounding box center [119, 180] width 144 height 30
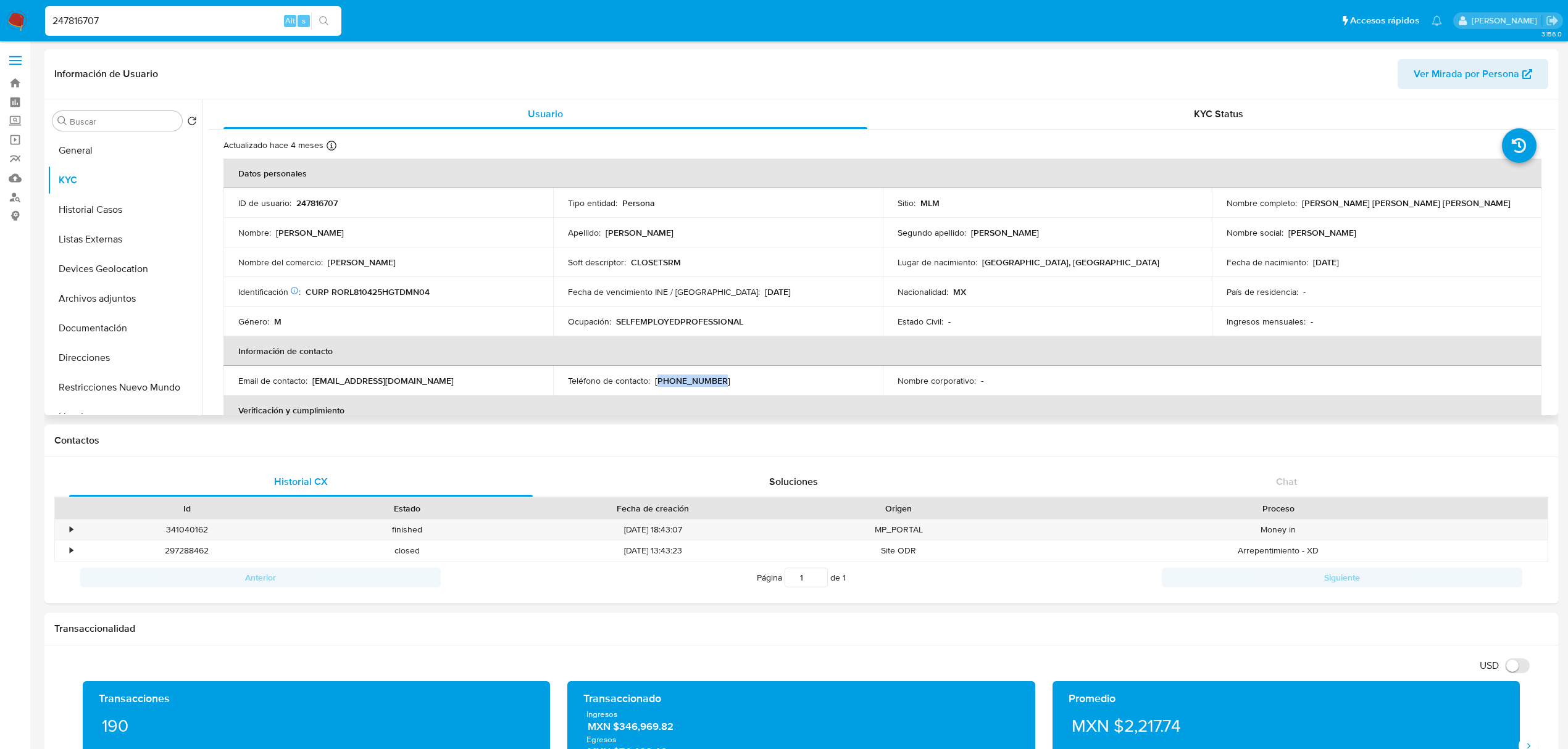
drag, startPoint x: 654, startPoint y: 381, endPoint x: 716, endPoint y: 381, distance: 62.0
click at [716, 381] on div "Teléfono de contacto : [PHONE_NUMBER]" at bounding box center [718, 380] width 300 height 11
copy p "477) 4951880"
